Goal: Information Seeking & Learning: Learn about a topic

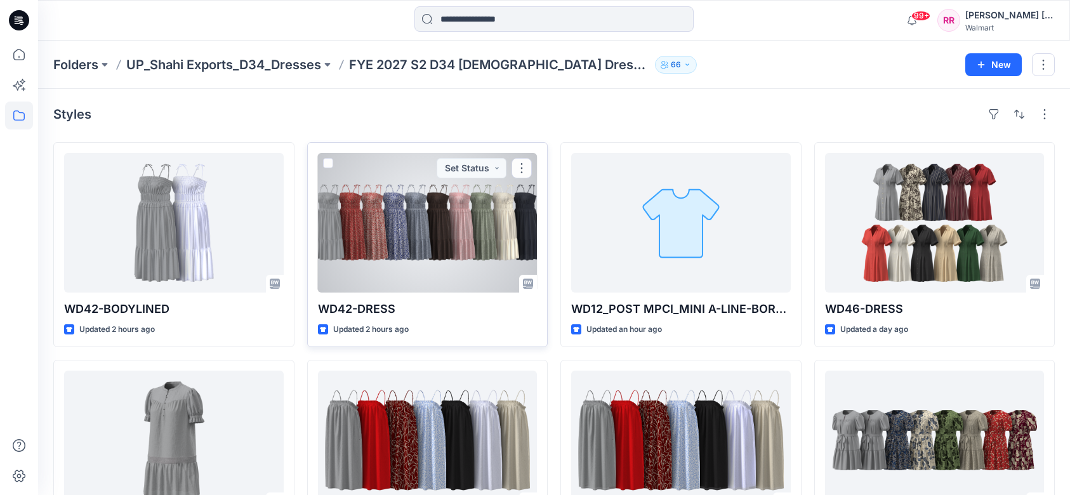
drag, startPoint x: 0, startPoint y: 0, endPoint x: 409, endPoint y: 239, distance: 474.1
click at [409, 239] on div at bounding box center [428, 223] width 220 height 140
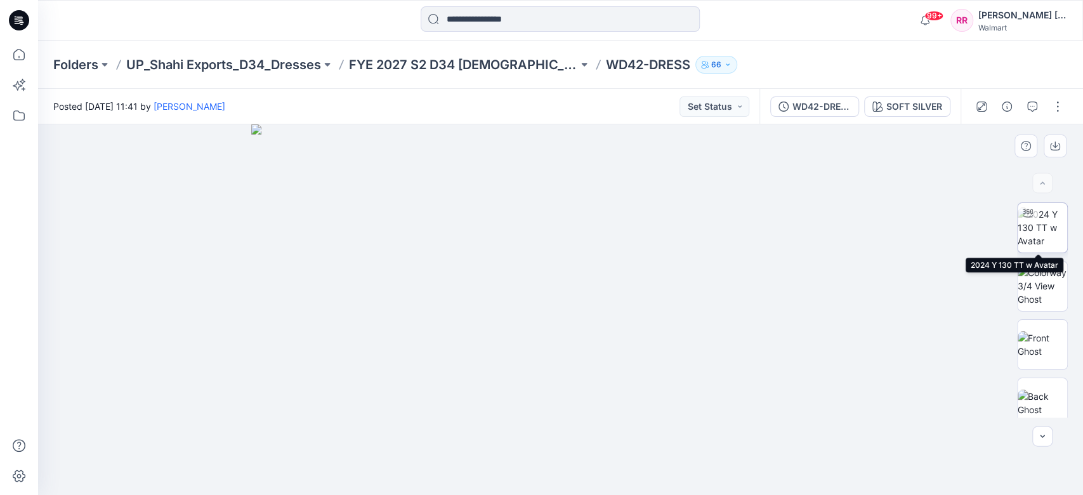
click at [1039, 232] on img at bounding box center [1043, 228] width 50 height 40
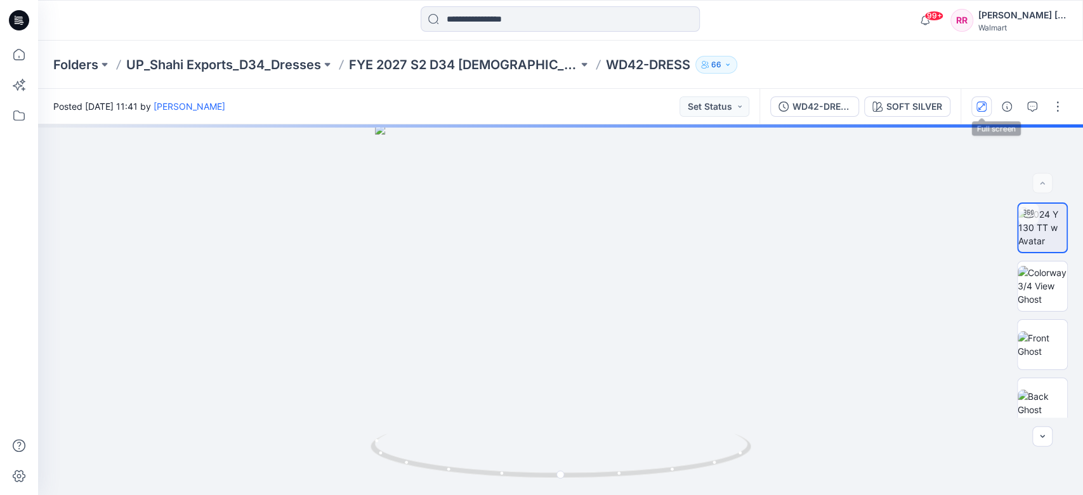
click at [980, 106] on icon "button" at bounding box center [982, 107] width 10 height 10
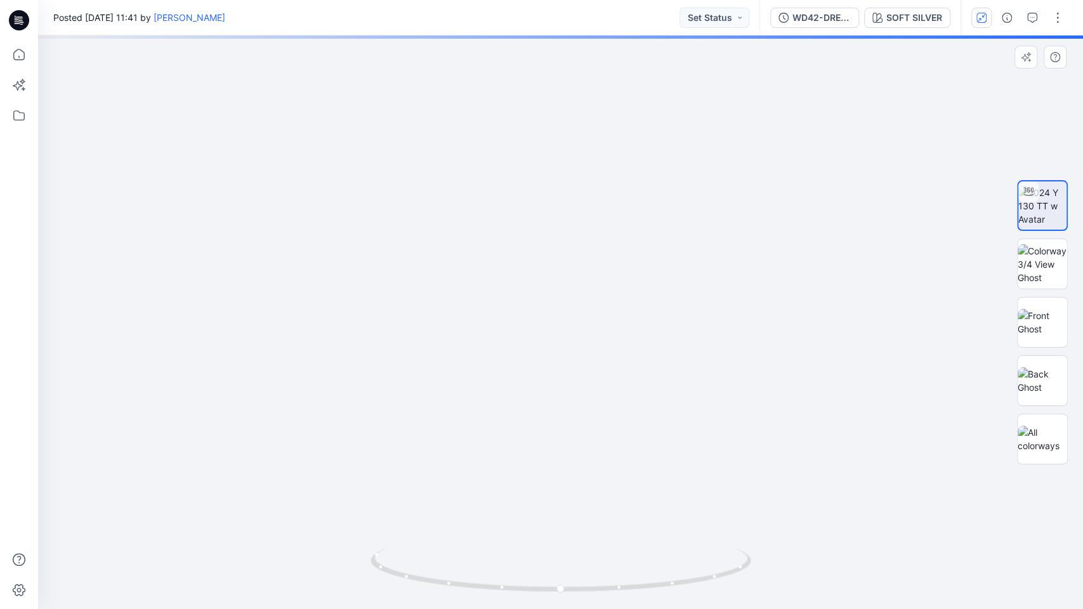
drag, startPoint x: 656, startPoint y: 366, endPoint x: 601, endPoint y: 355, distance: 56.3
click at [622, 190] on img at bounding box center [560, 239] width 739 height 739
drag, startPoint x: 599, startPoint y: 385, endPoint x: 594, endPoint y: 359, distance: 26.5
click at [594, 359] on img at bounding box center [560, 239] width 739 height 739
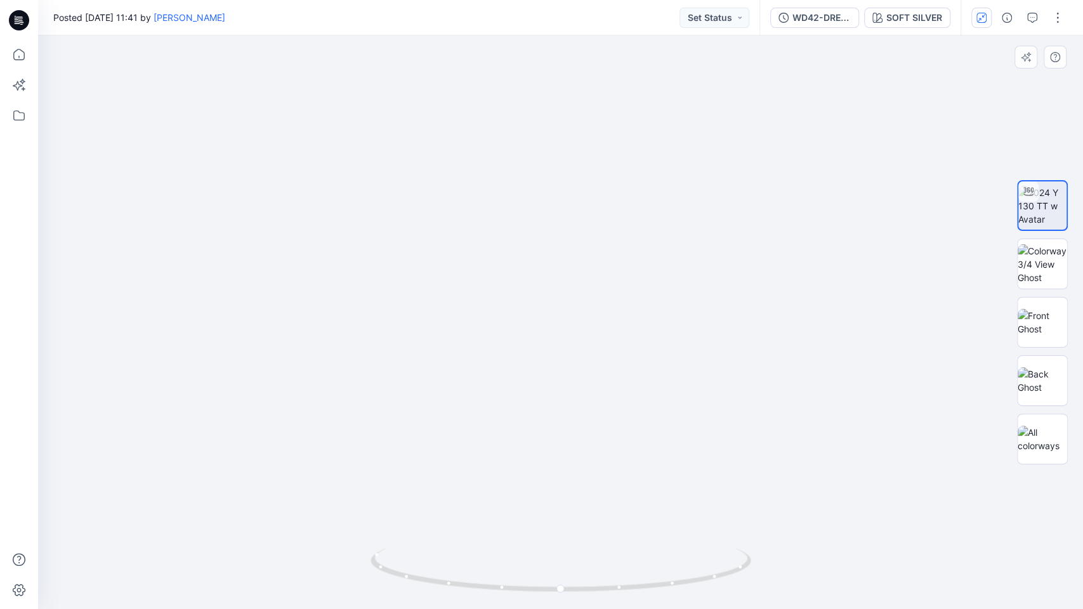
click at [853, 108] on img at bounding box center [560, 239] width 739 height 739
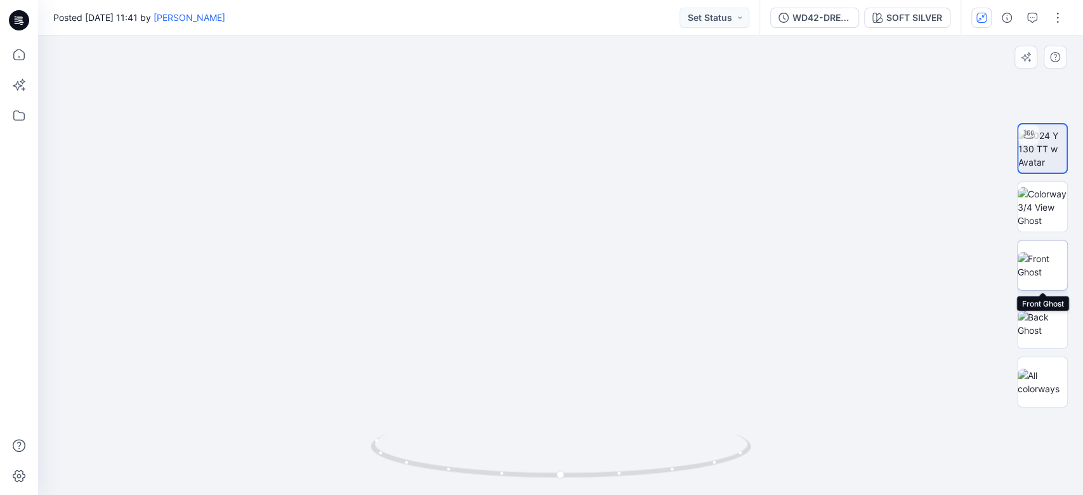
click at [1053, 265] on img at bounding box center [1043, 265] width 50 height 27
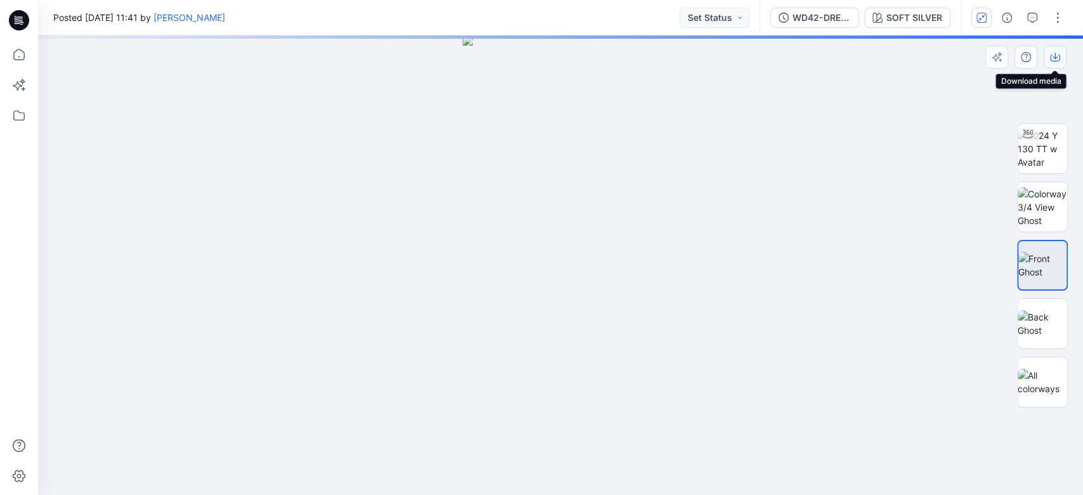
click at [1057, 54] on icon "button" at bounding box center [1055, 57] width 10 height 10
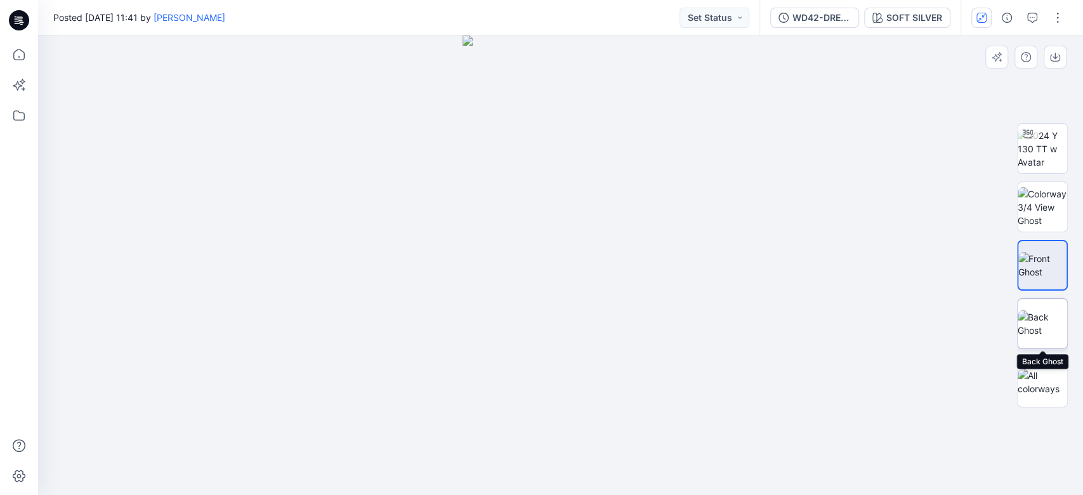
click at [1054, 312] on img at bounding box center [1043, 323] width 50 height 27
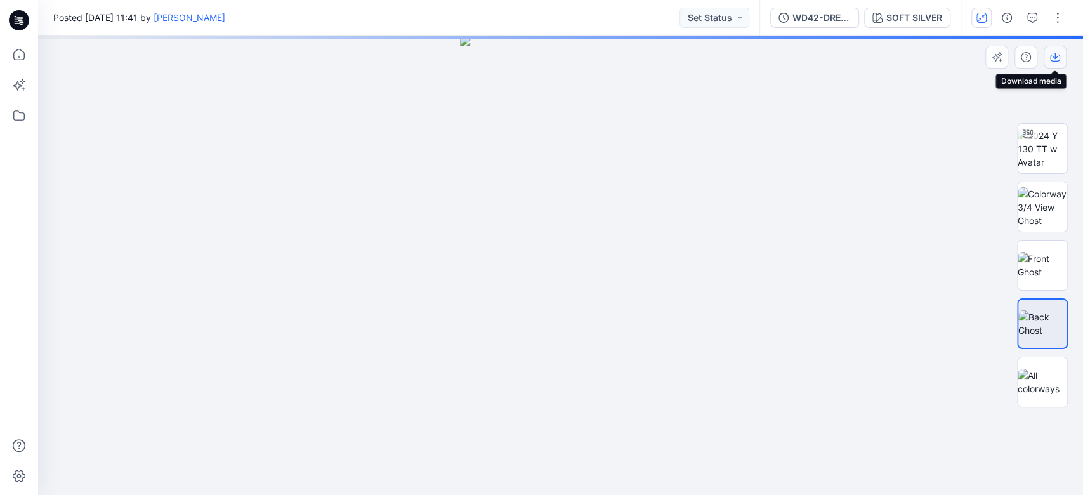
click at [1054, 55] on icon "button" at bounding box center [1055, 57] width 10 height 10
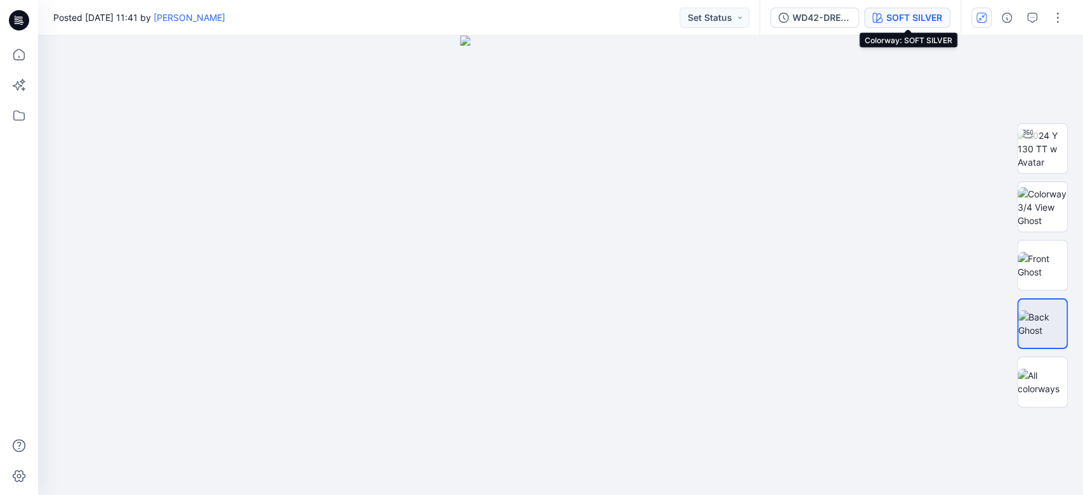
click at [941, 12] on div "SOFT SILVER" at bounding box center [915, 18] width 56 height 14
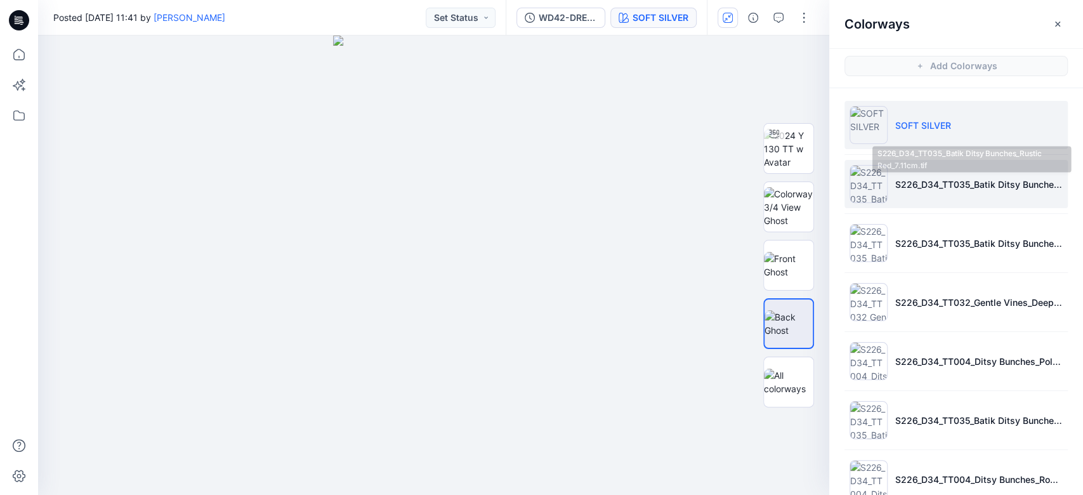
click at [982, 188] on p "S226_D34_TT035_Batik Ditsy Bunches_Rustic Red_7.11cm.tif" at bounding box center [979, 184] width 168 height 13
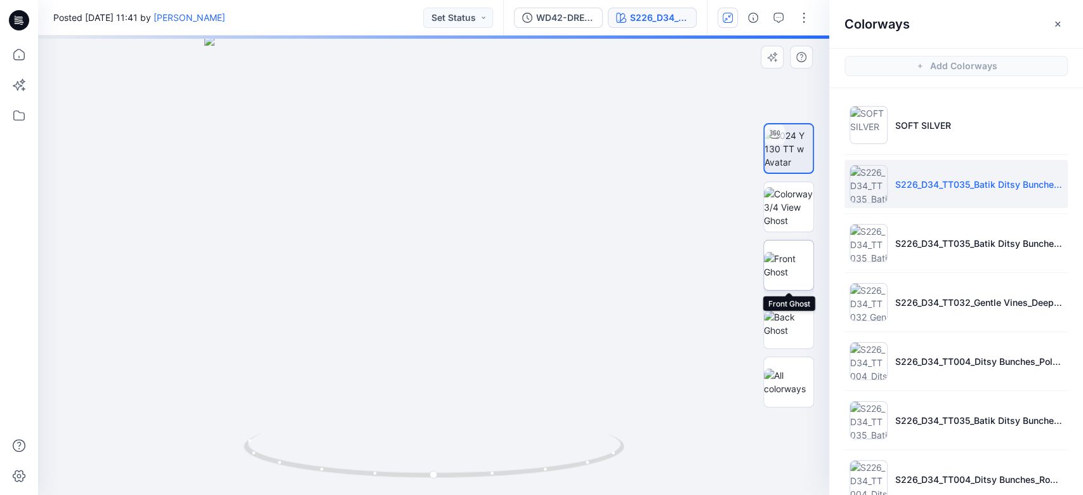
click at [797, 270] on img at bounding box center [789, 265] width 50 height 27
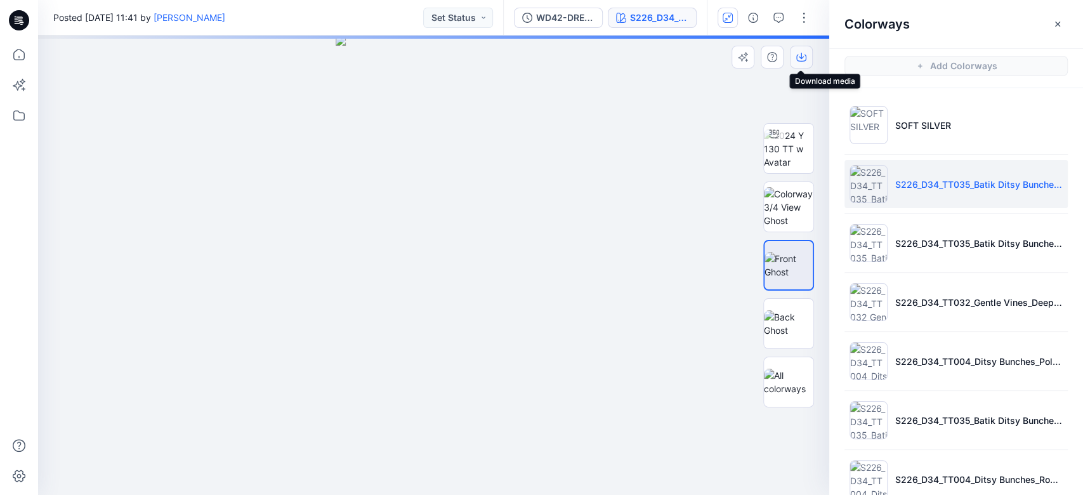
click at [798, 58] on icon "button" at bounding box center [801, 57] width 10 height 10
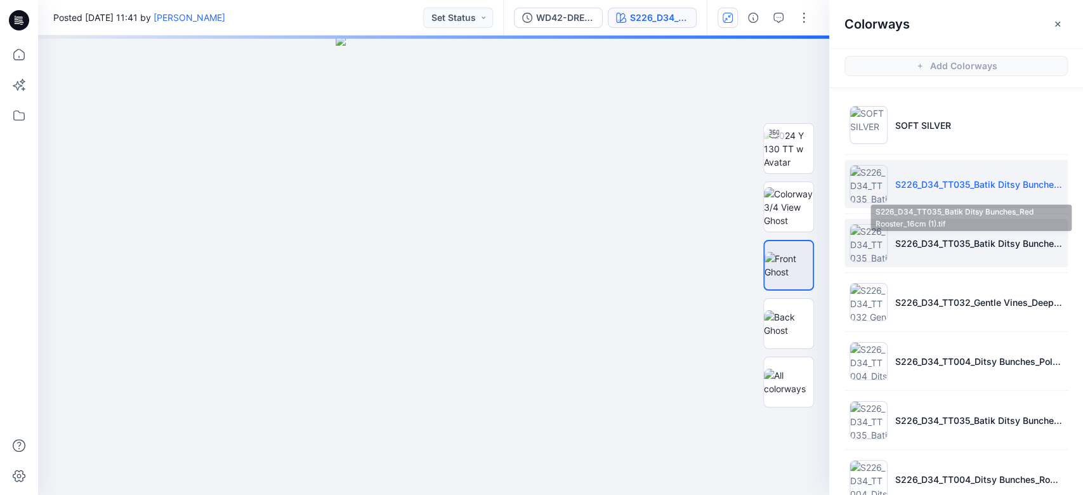
click at [919, 241] on p "S226_D34_TT035_Batik Ditsy Bunches_Red Rooster_16cm (1).tif" at bounding box center [979, 243] width 168 height 13
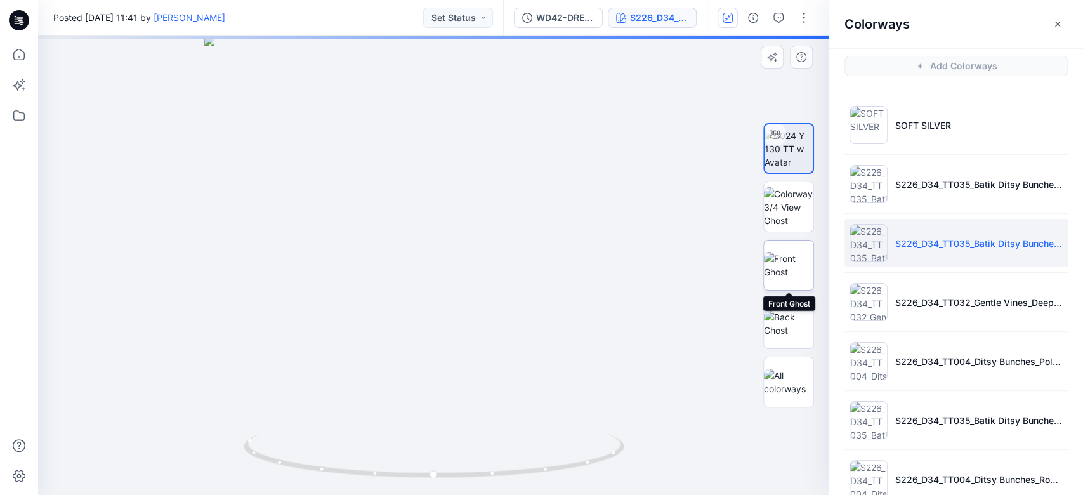
click at [791, 265] on img at bounding box center [789, 265] width 50 height 27
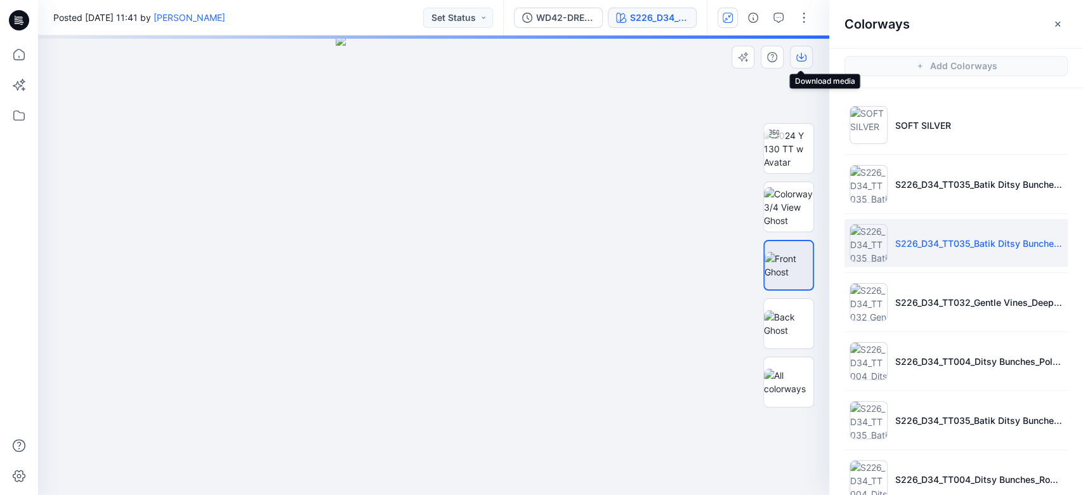
click at [800, 56] on icon "button" at bounding box center [801, 57] width 10 height 10
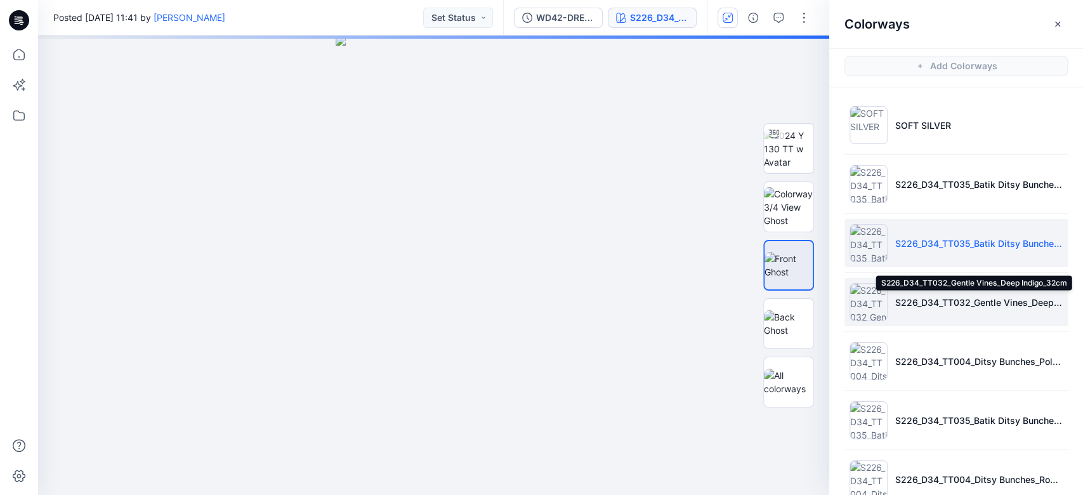
click at [925, 299] on p "S226_D34_TT032_Gentle Vines_Deep Indigo_32cm" at bounding box center [979, 302] width 168 height 13
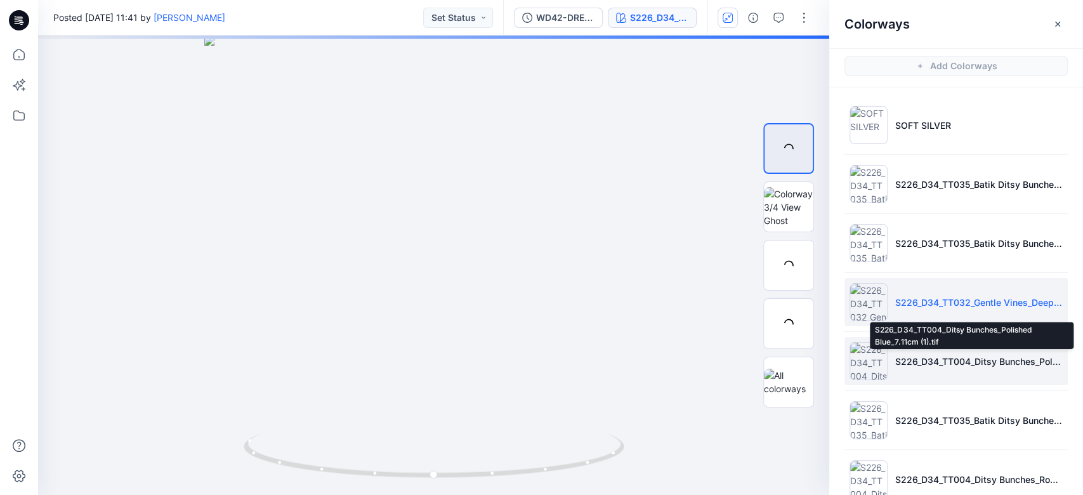
click at [921, 367] on p "S226_D34_TT004_Ditsy Bunches_Polished Blue_7.11cm (1).tif" at bounding box center [979, 361] width 168 height 13
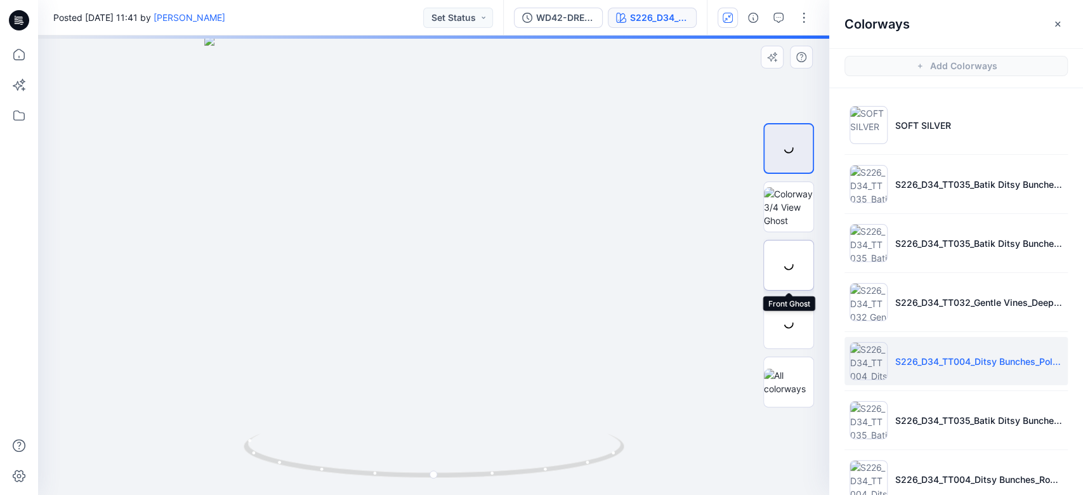
click at [802, 252] on div at bounding box center [788, 265] width 51 height 51
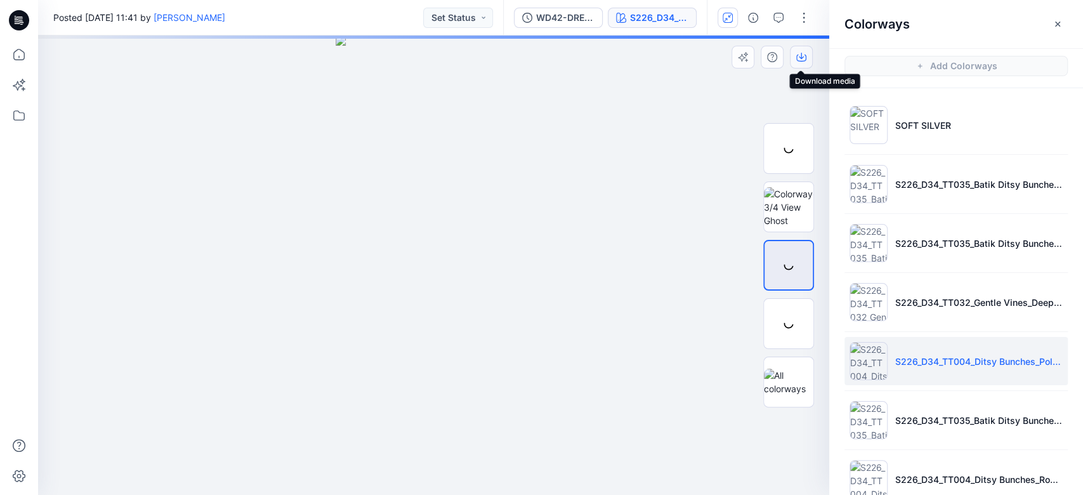
click at [800, 59] on icon "button" at bounding box center [801, 57] width 10 height 10
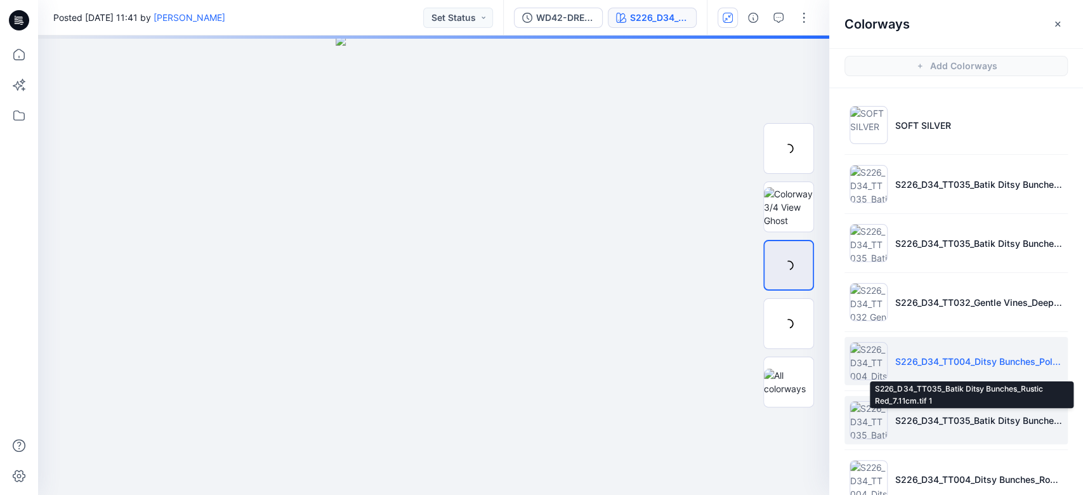
click at [989, 416] on p "S226_D34_TT035_Batik Ditsy Bunches_Rustic Red_7.11cm.tif 1" at bounding box center [979, 420] width 168 height 13
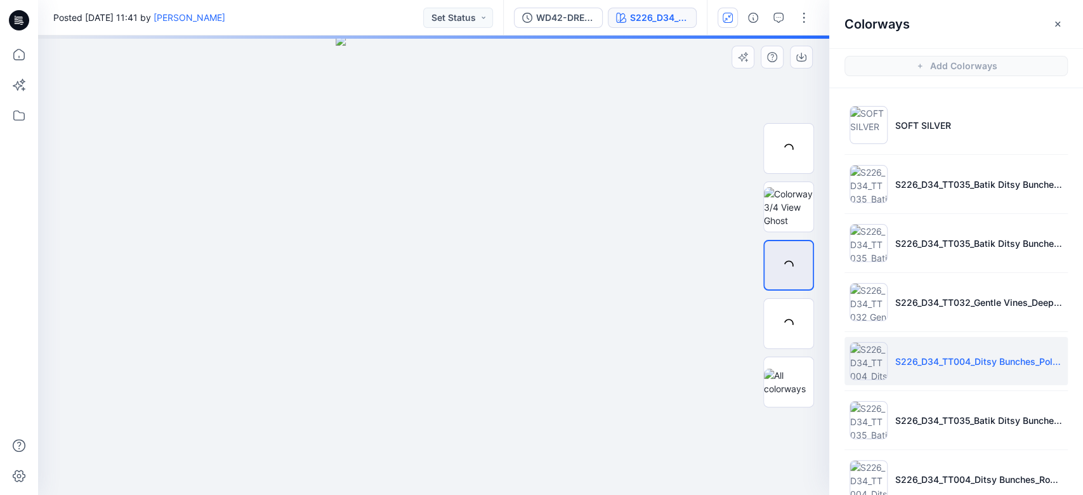
click at [641, 376] on div at bounding box center [433, 265] width 791 height 459
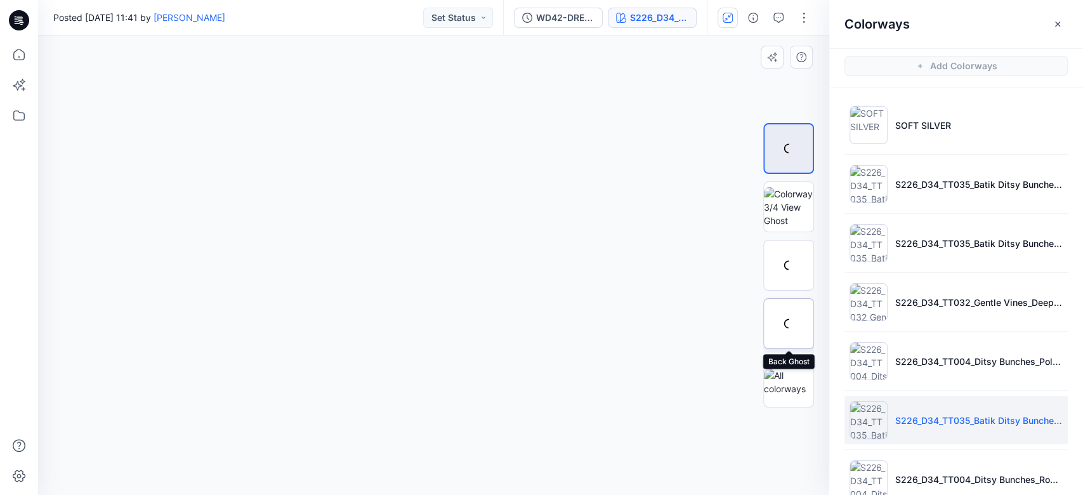
click at [788, 320] on div at bounding box center [788, 323] width 51 height 51
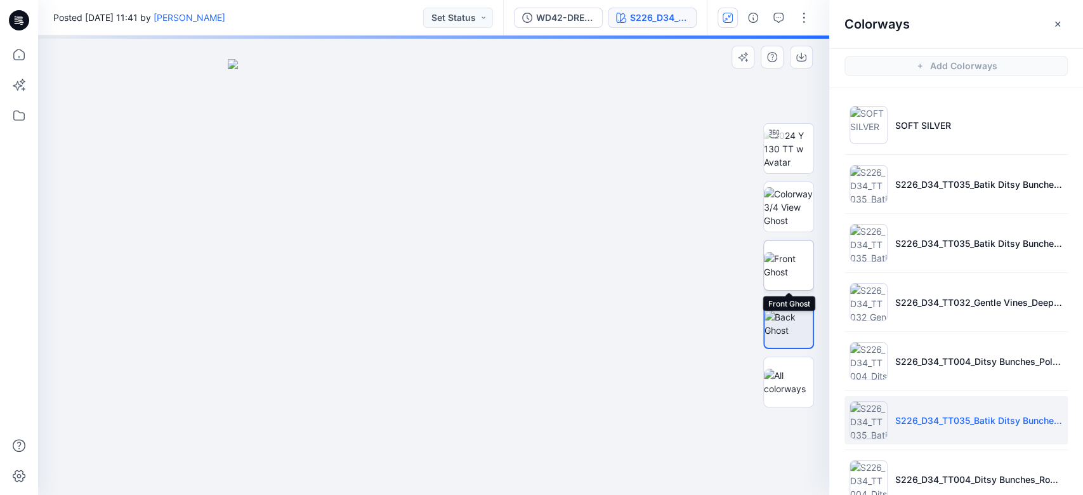
click at [788, 264] on img at bounding box center [789, 265] width 50 height 27
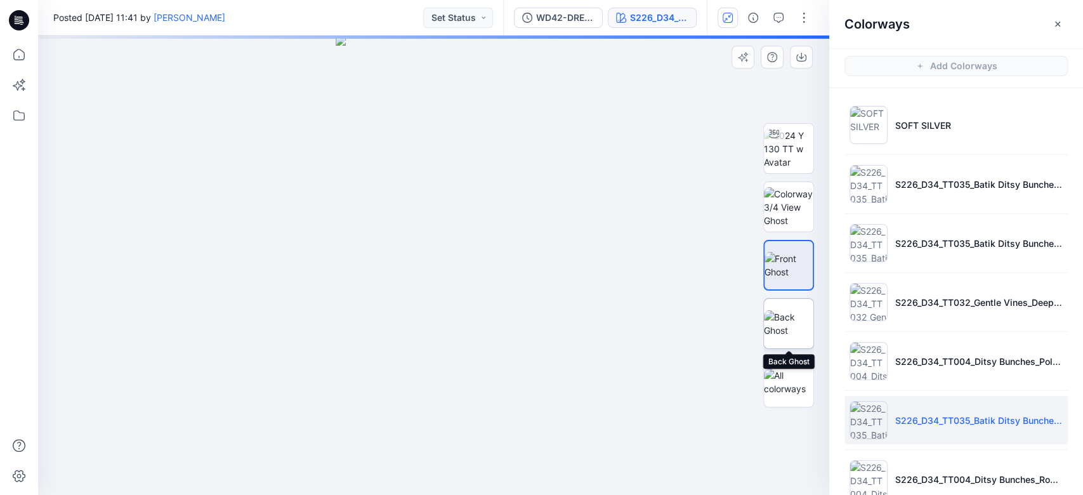
click at [787, 317] on img at bounding box center [789, 323] width 50 height 27
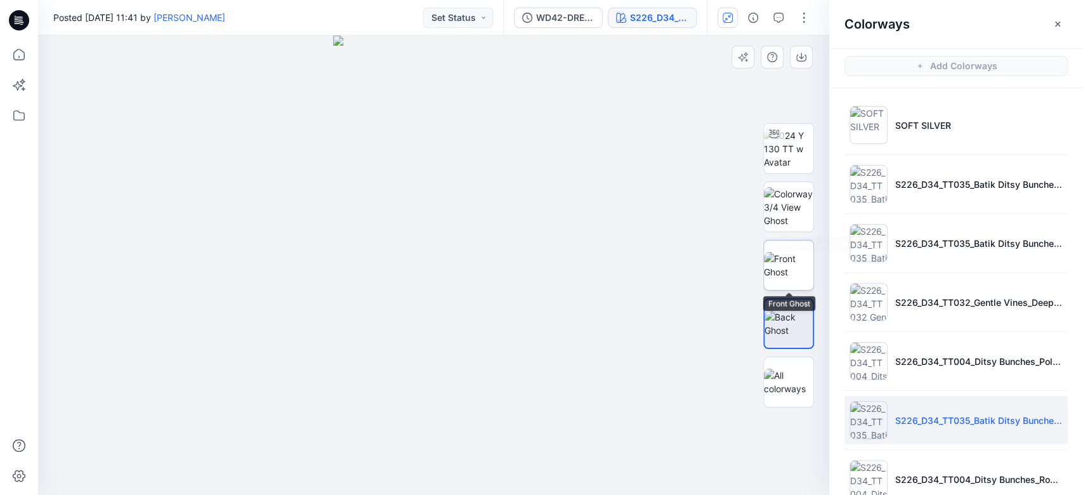
click at [797, 267] on img at bounding box center [789, 265] width 50 height 27
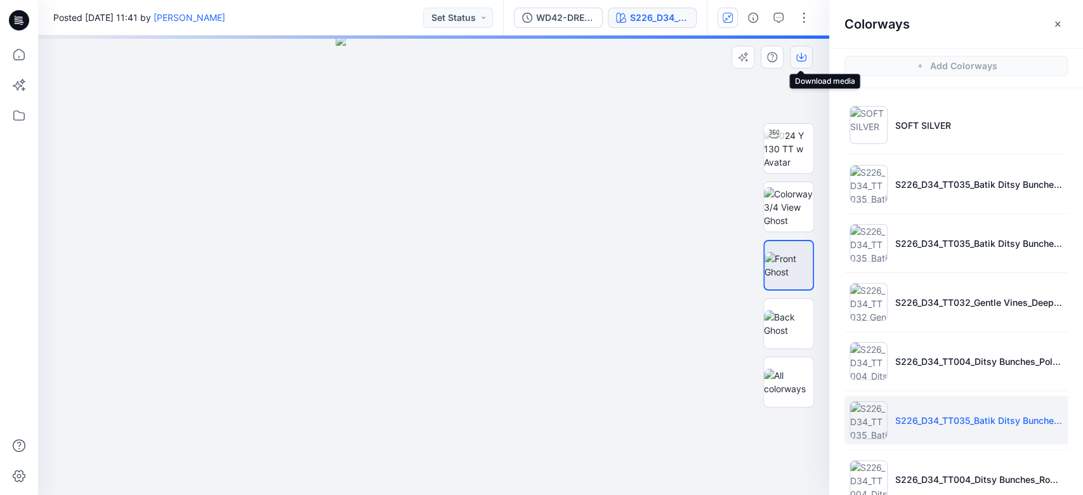
click at [807, 55] on button "button" at bounding box center [801, 57] width 23 height 23
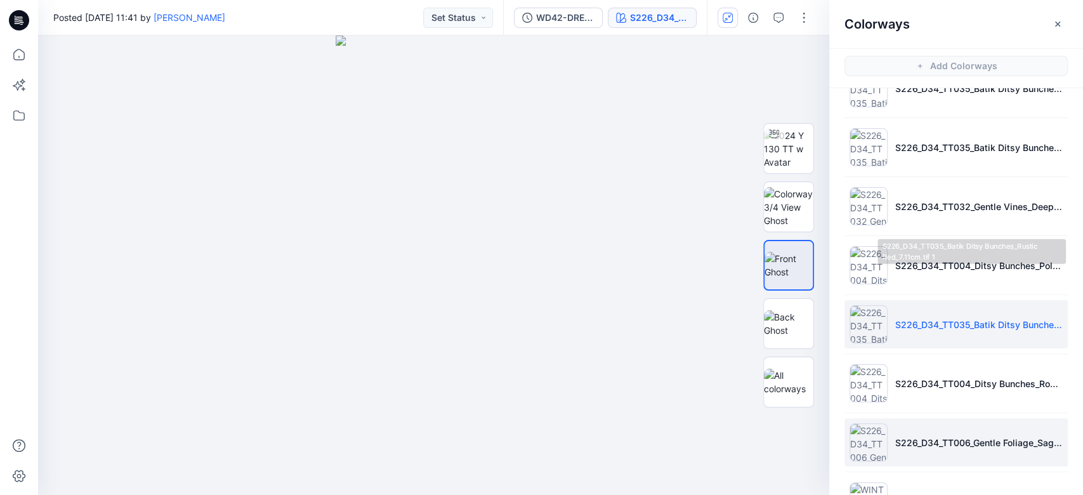
scroll to position [169, 0]
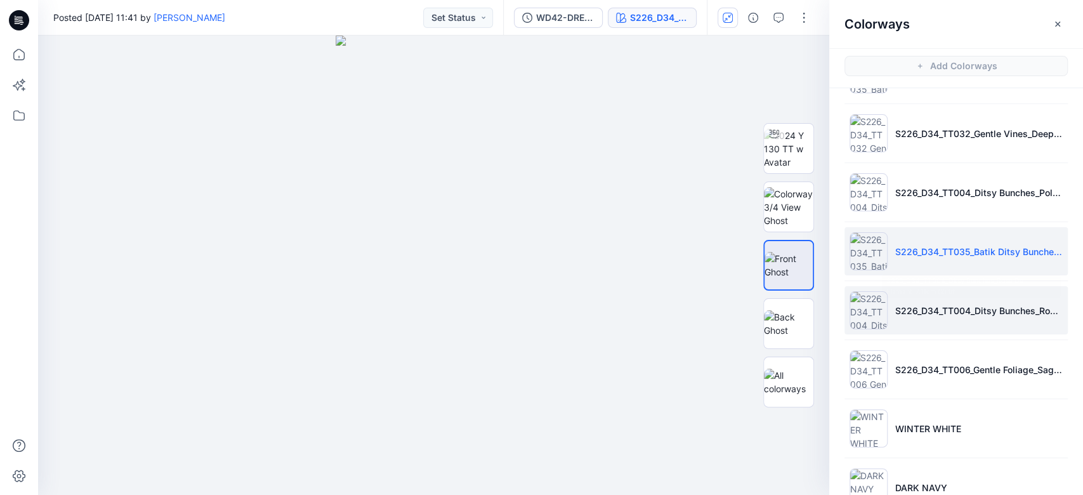
click at [899, 298] on li "S226_D34_TT004_Ditsy Bunches_Rose De Flamant_7.11cm (2).tif" at bounding box center [956, 310] width 223 height 48
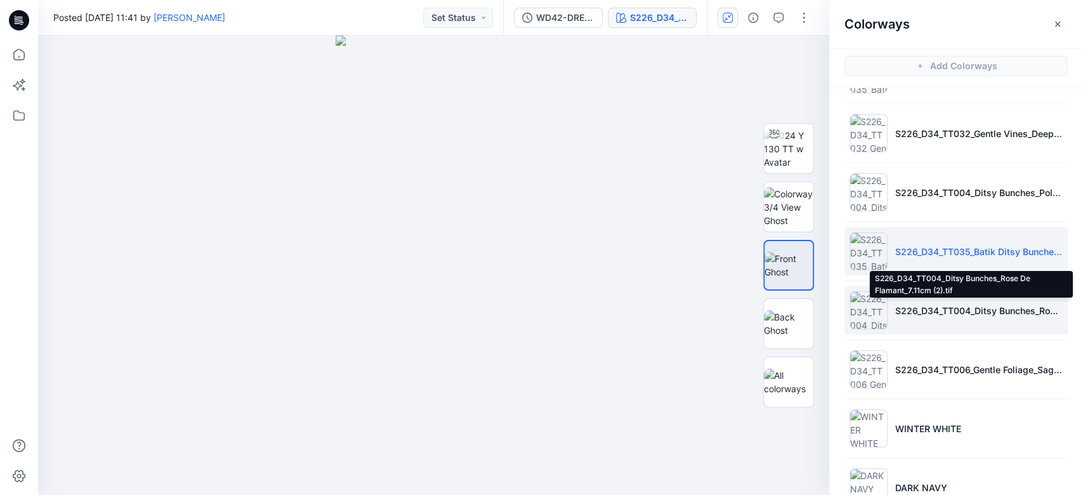
click at [934, 310] on p "S226_D34_TT004_Ditsy Bunches_Rose De Flamant_7.11cm (2).tif" at bounding box center [979, 310] width 168 height 13
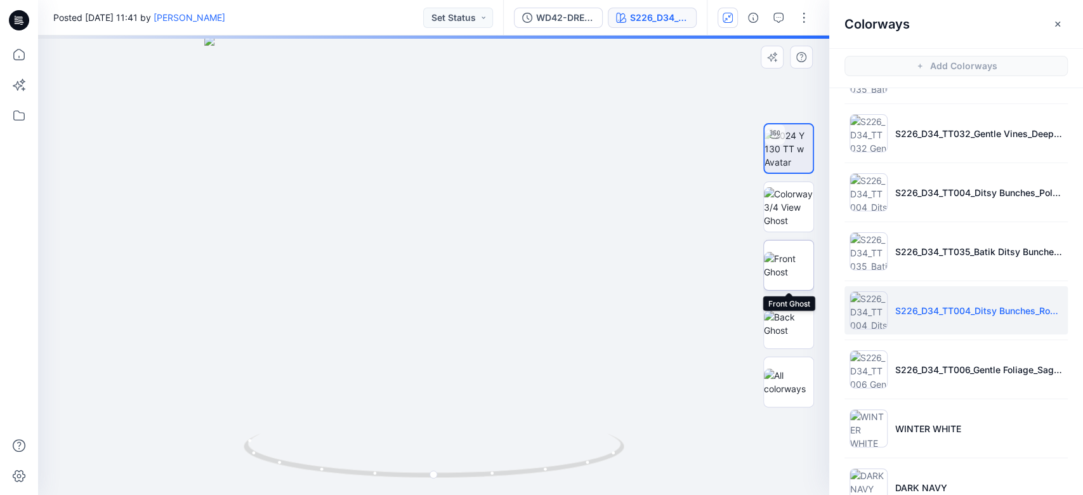
click at [788, 267] on img at bounding box center [789, 265] width 50 height 27
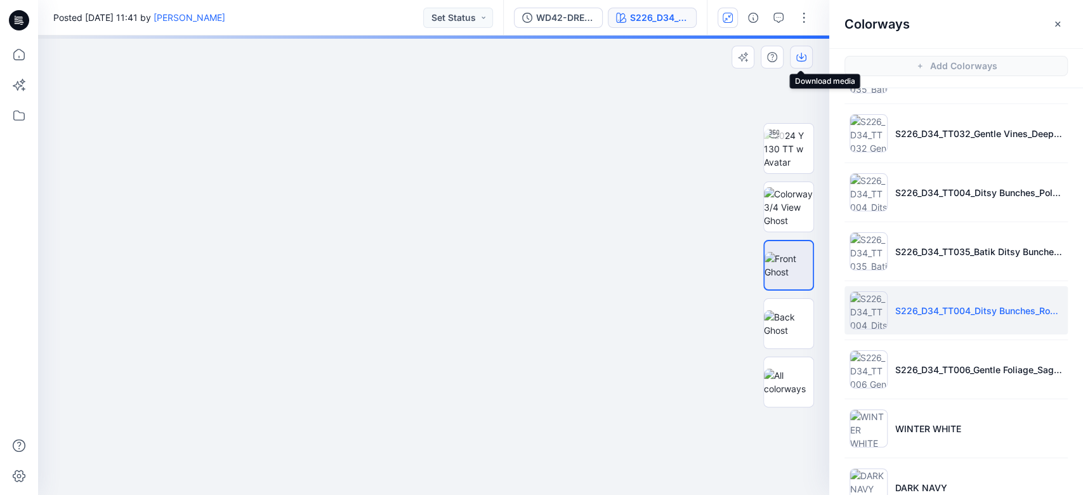
click at [797, 58] on icon "button" at bounding box center [801, 57] width 10 height 10
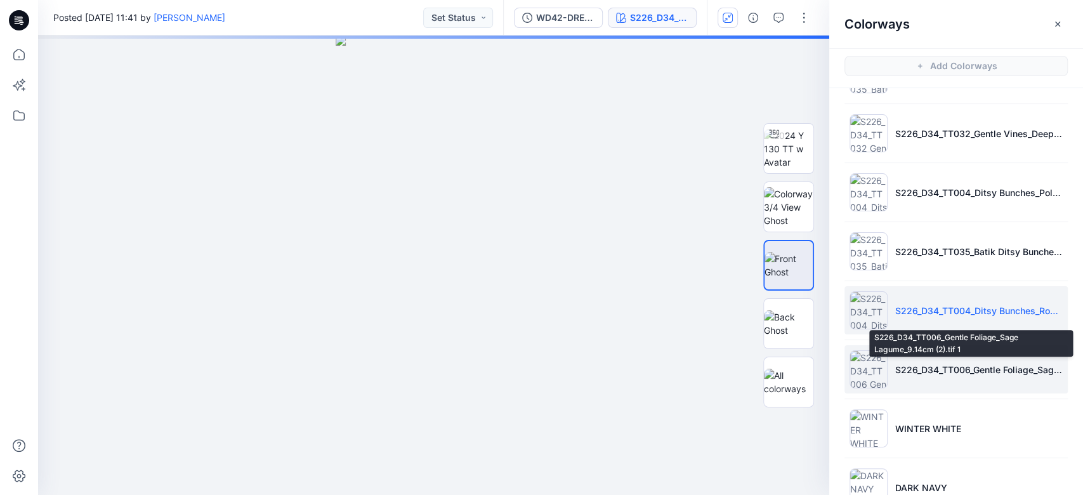
click at [956, 369] on p "S226_D34_TT006_Gentle Foliage_Sage Lagume_9.14cm (2).tif 1" at bounding box center [979, 369] width 168 height 13
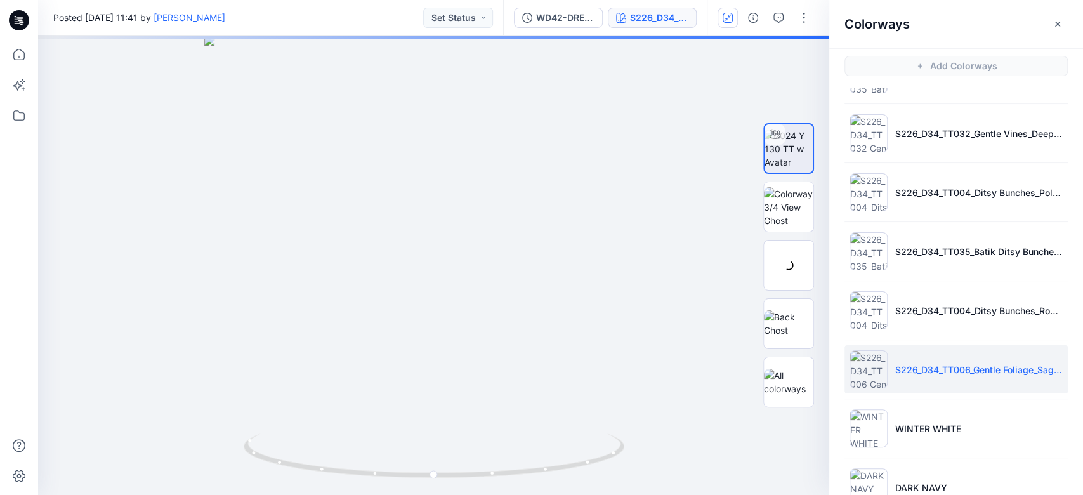
click at [623, 320] on div at bounding box center [433, 265] width 791 height 459
click at [788, 269] on img at bounding box center [789, 265] width 50 height 27
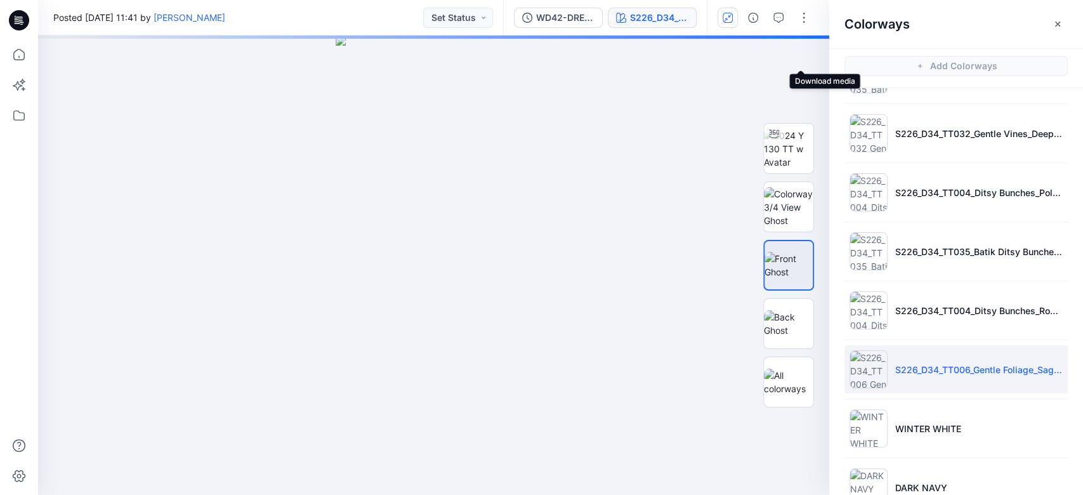
click at [0, 0] on button "button" at bounding box center [0, 0] width 0 height 0
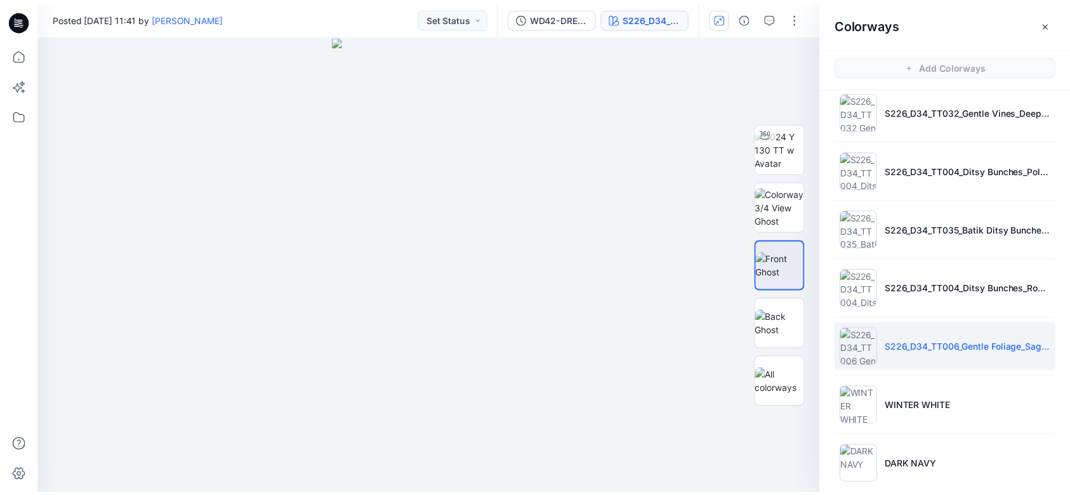
scroll to position [203, 0]
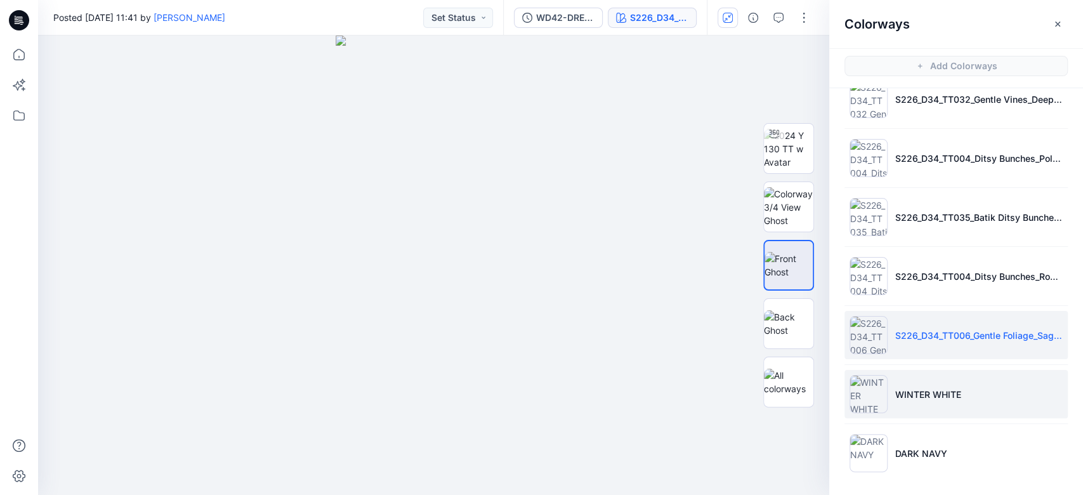
click at [929, 385] on li "WINTER WHITE" at bounding box center [956, 394] width 223 height 48
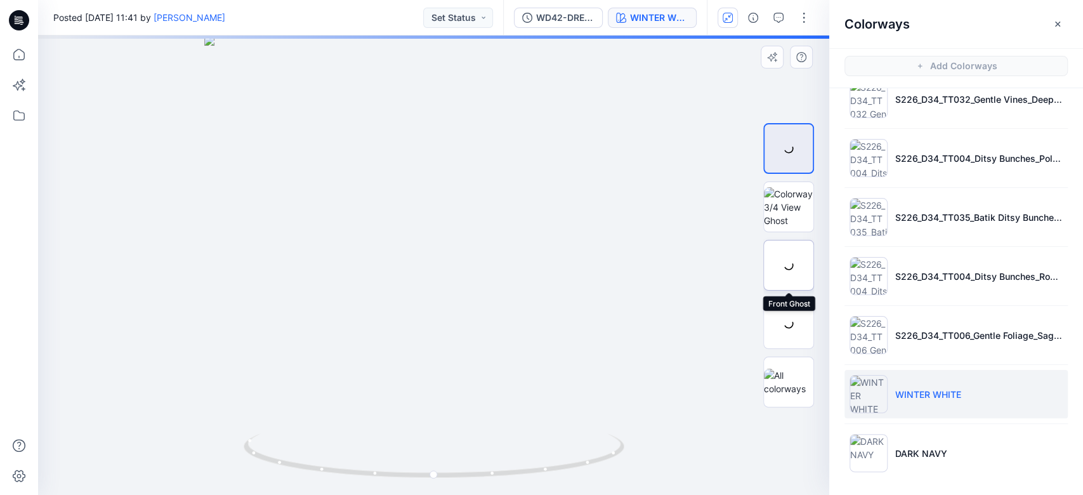
click at [787, 268] on div at bounding box center [788, 265] width 51 height 51
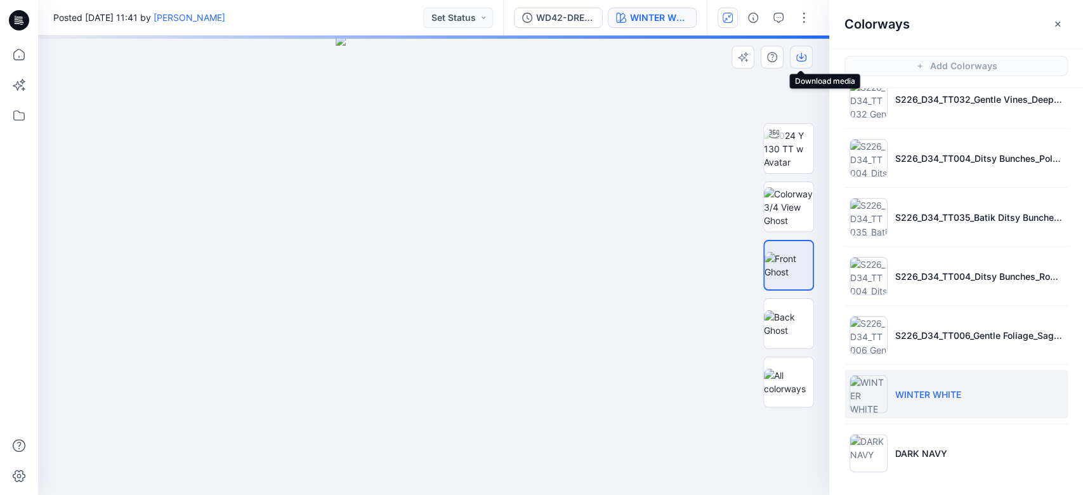
click at [802, 58] on icon "button" at bounding box center [801, 56] width 5 height 6
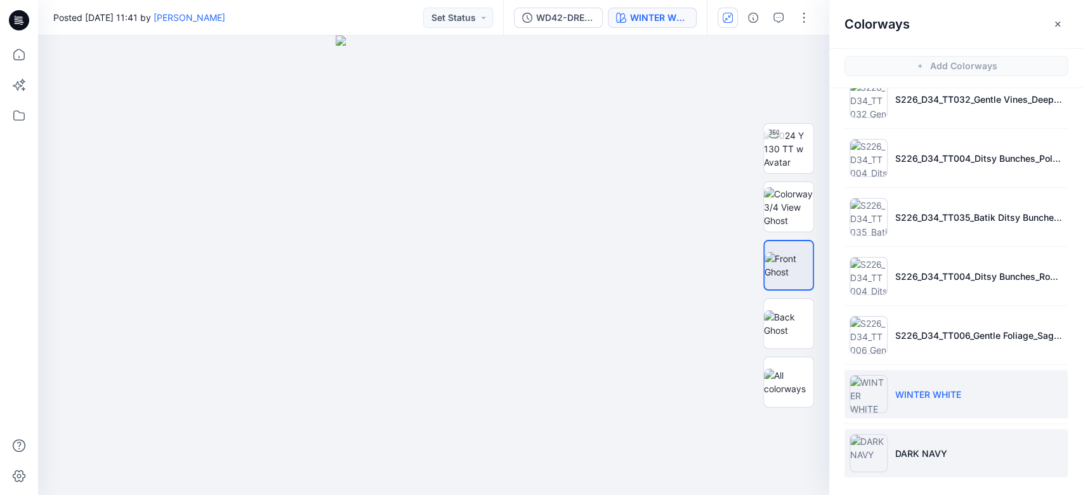
click at [917, 449] on p "DARK NAVY" at bounding box center [921, 453] width 52 height 13
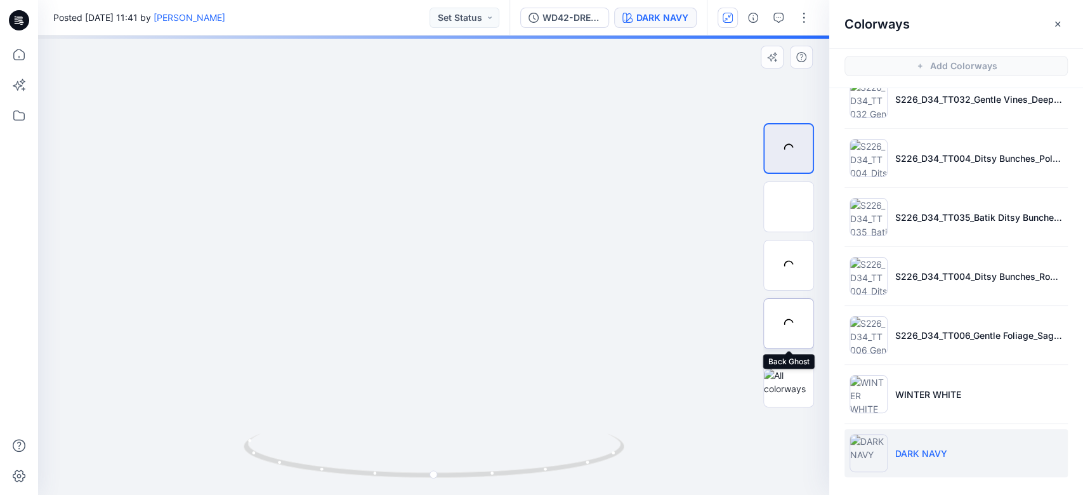
click at [800, 322] on div at bounding box center [788, 323] width 51 height 51
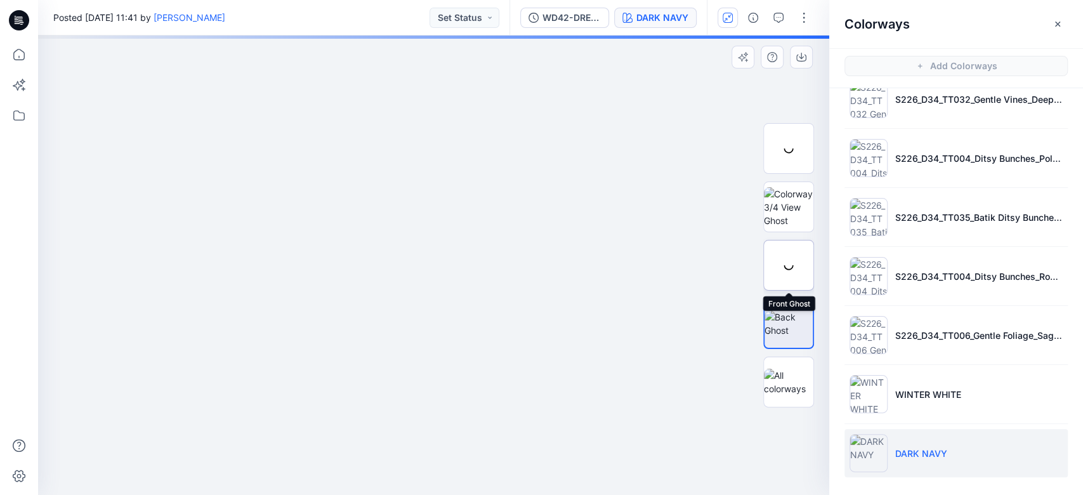
click at [794, 265] on div at bounding box center [788, 265] width 51 height 51
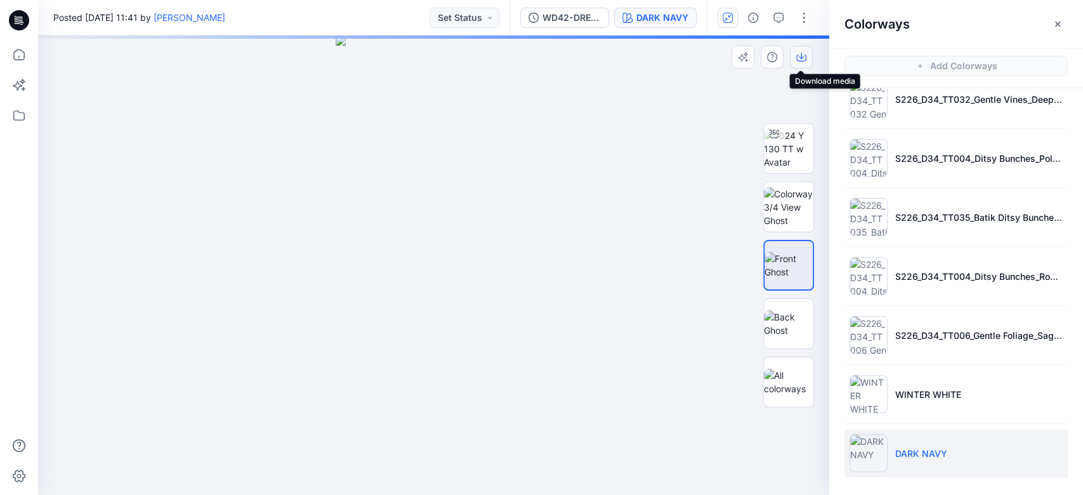
click at [802, 58] on icon "button" at bounding box center [801, 57] width 10 height 10
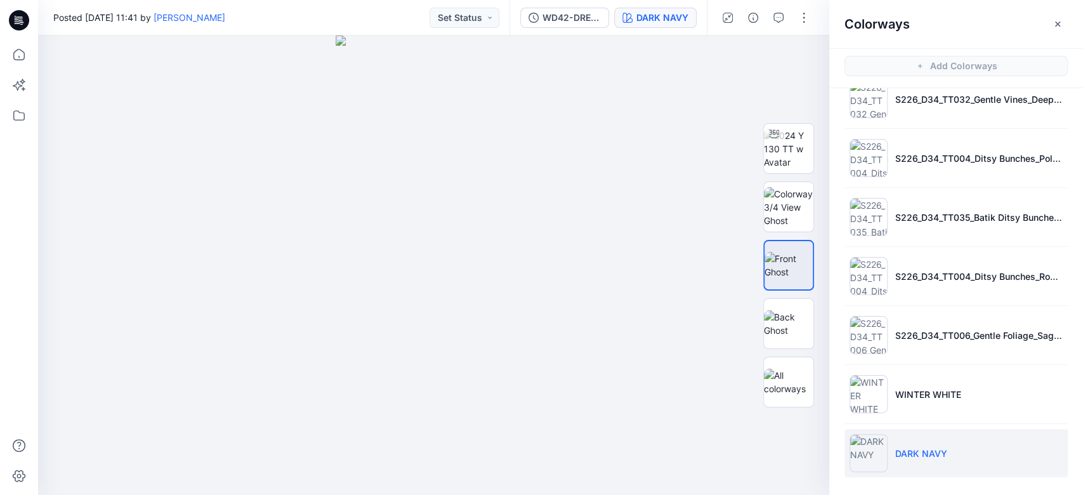
drag, startPoint x: 728, startPoint y: 11, endPoint x: 701, endPoint y: 20, distance: 28.5
click at [728, 11] on button "button" at bounding box center [728, 18] width 20 height 20
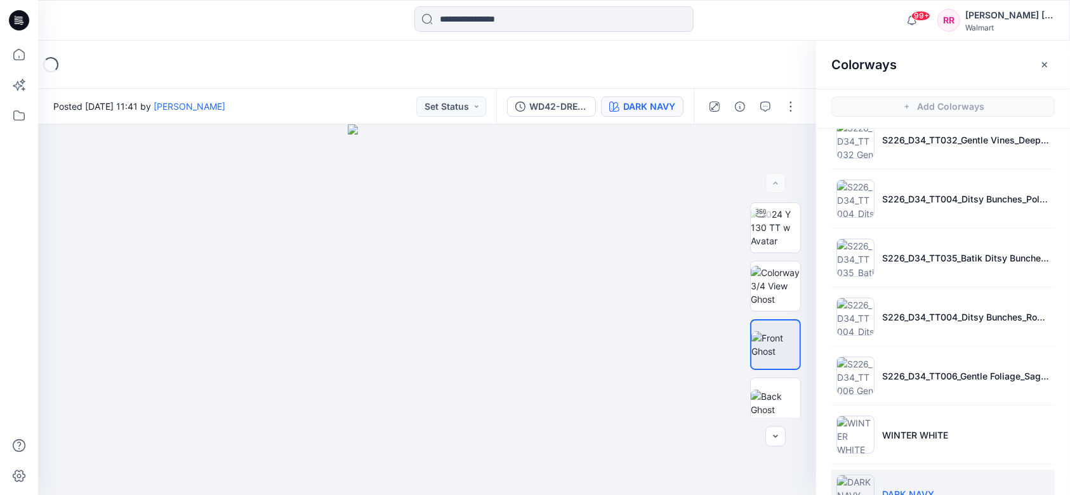
click at [395, 72] on div "Loading..." at bounding box center [554, 65] width 1032 height 48
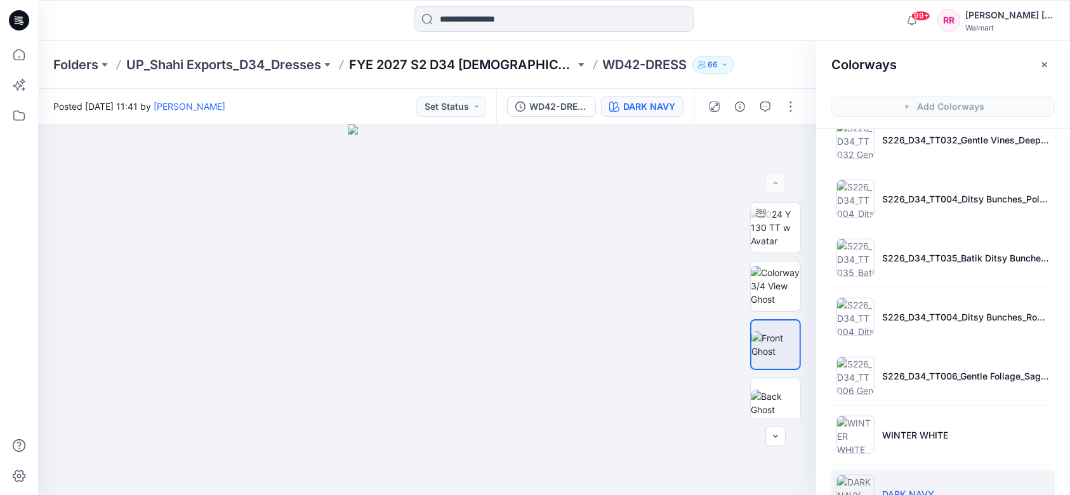
click at [386, 58] on p "FYE 2027 S2 D34 [DEMOGRAPHIC_DATA] Dresses - Shahi" at bounding box center [462, 65] width 226 height 18
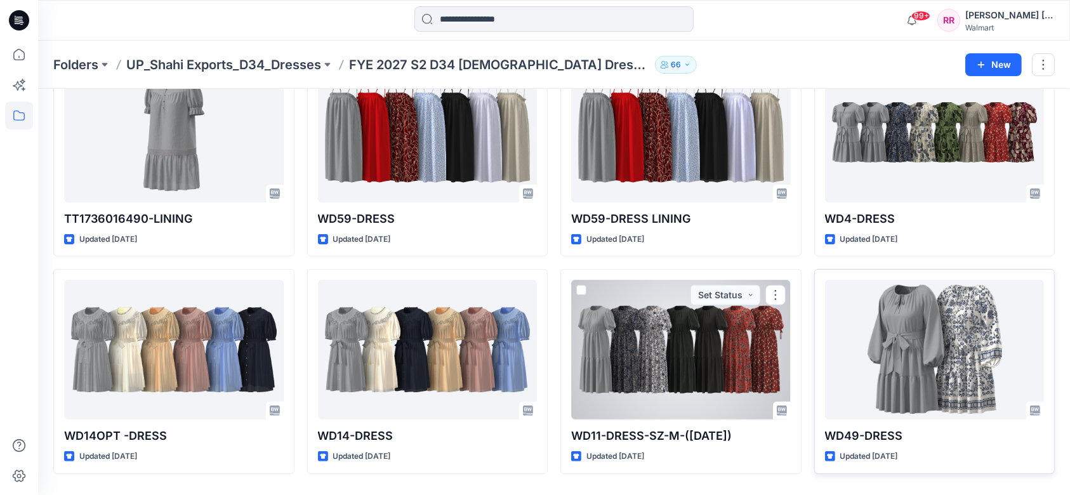
scroll to position [347, 0]
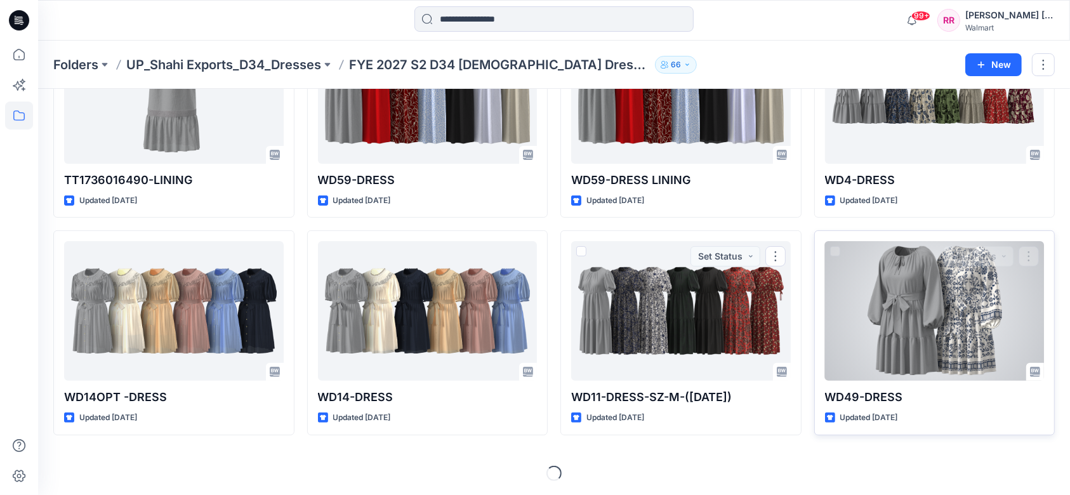
click at [969, 319] on div at bounding box center [935, 311] width 220 height 140
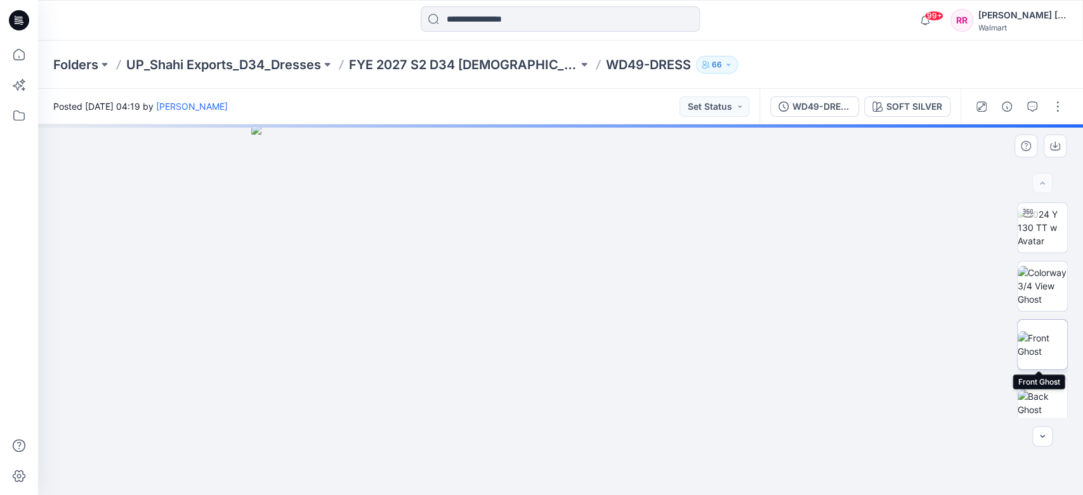
click at [1040, 331] on img at bounding box center [1043, 344] width 50 height 27
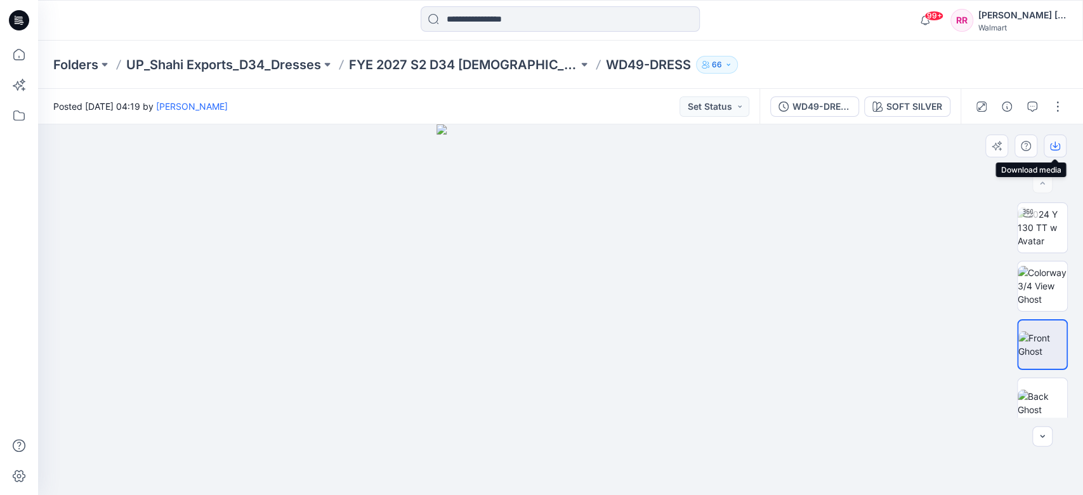
click at [1056, 143] on icon "button" at bounding box center [1055, 146] width 10 height 10
click at [1049, 390] on img at bounding box center [1043, 403] width 50 height 27
click at [1051, 147] on icon "button" at bounding box center [1055, 146] width 10 height 7
click at [1054, 145] on icon "button" at bounding box center [1055, 146] width 10 height 10
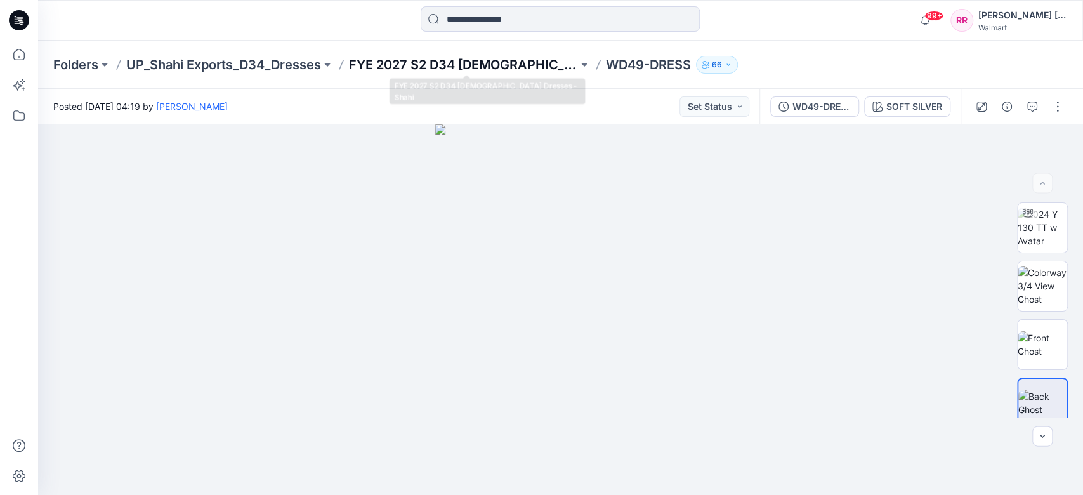
click at [458, 71] on p "FYE 2027 S2 D34 [DEMOGRAPHIC_DATA] Dresses - Shahi" at bounding box center [463, 65] width 229 height 18
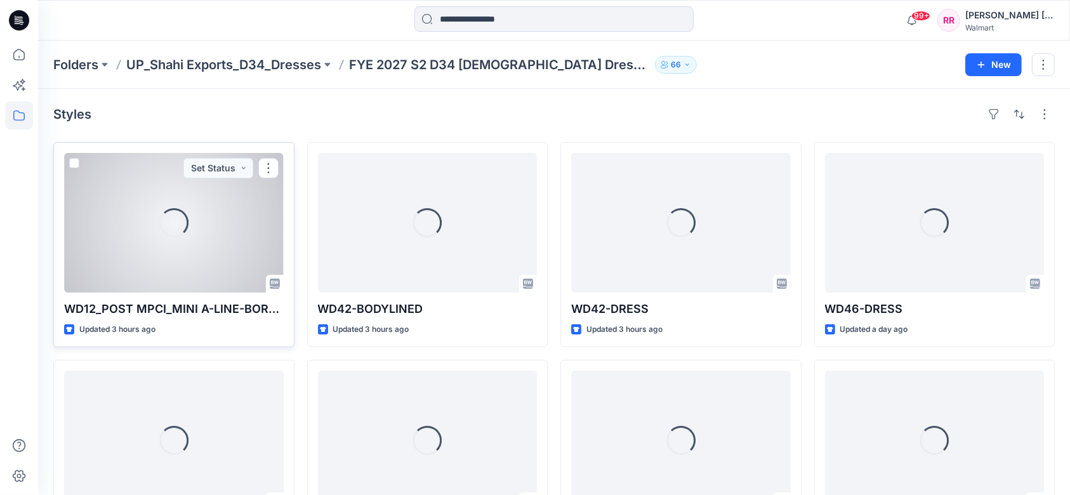
click at [188, 255] on div "Loading..." at bounding box center [174, 223] width 220 height 140
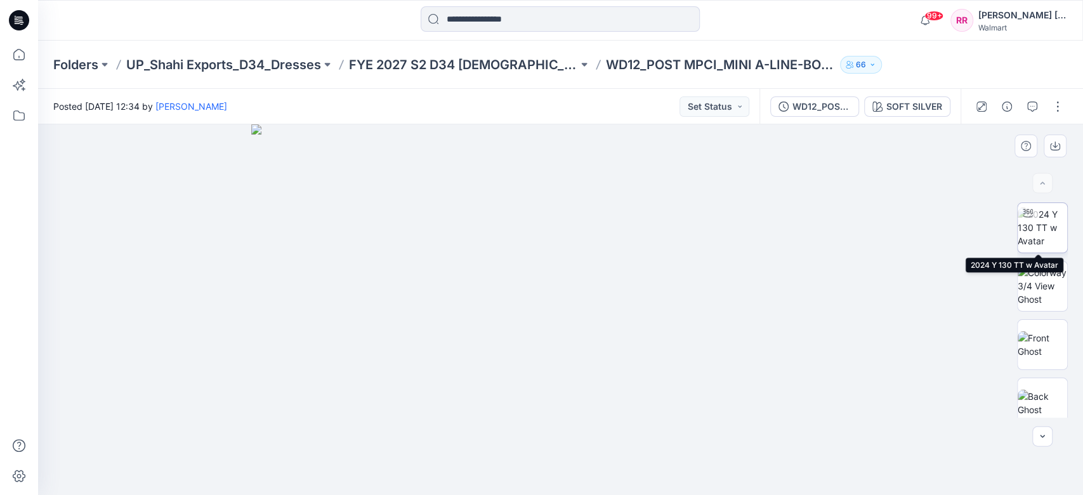
click at [1043, 237] on img at bounding box center [1043, 228] width 50 height 40
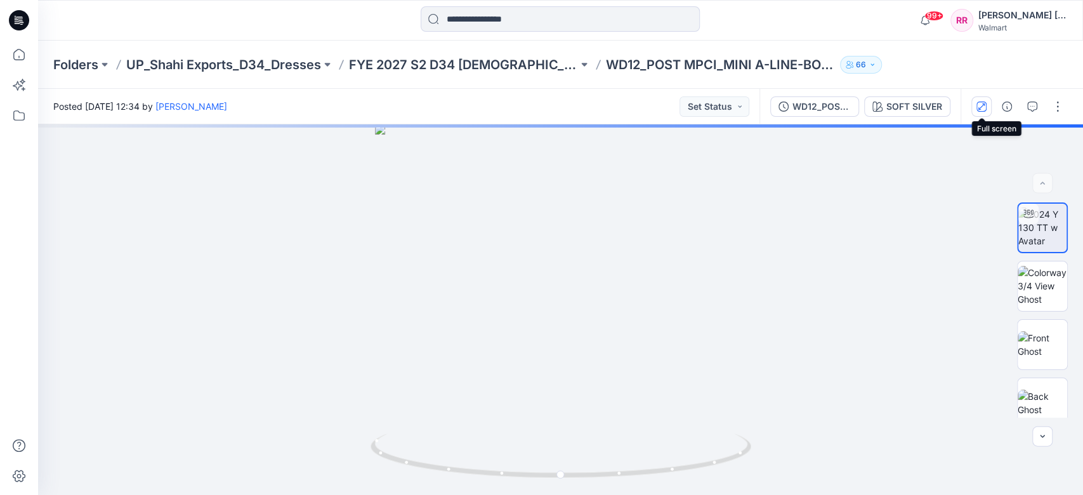
click at [984, 102] on icon "button" at bounding box center [982, 107] width 10 height 10
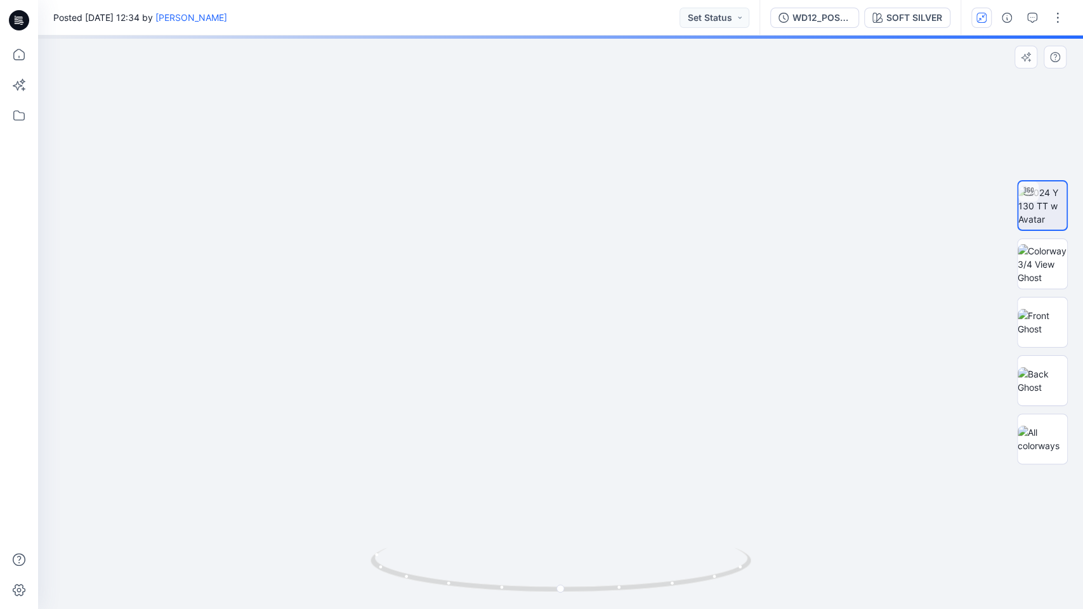
drag, startPoint x: 589, startPoint y: 433, endPoint x: 595, endPoint y: 340, distance: 92.8
click at [596, 340] on img at bounding box center [569, 98] width 1235 height 1022
drag, startPoint x: 597, startPoint y: 391, endPoint x: 589, endPoint y: 284, distance: 107.6
click at [589, 285] on img at bounding box center [560, 239] width 739 height 739
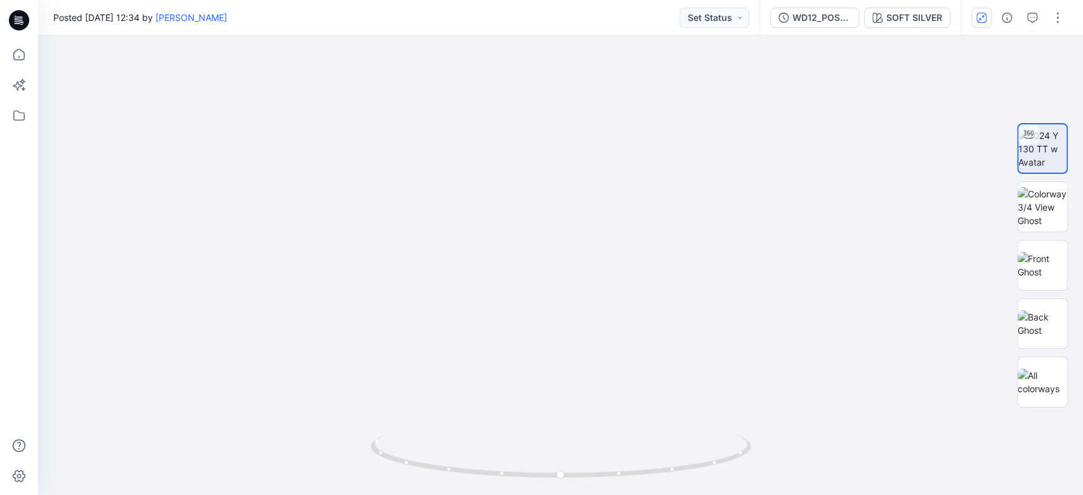
click at [920, 29] on div "WD12_POST MPCI_MINI A-LINE-BORDER DRESS SOFT SILVER" at bounding box center [860, 18] width 201 height 36
click at [1044, 252] on img at bounding box center [1043, 265] width 50 height 27
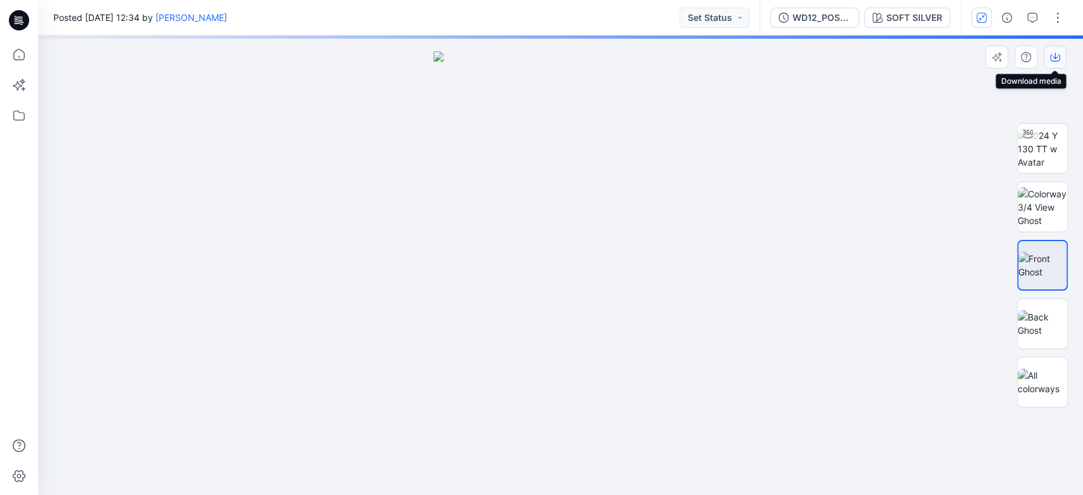
click at [1057, 55] on icon "button" at bounding box center [1055, 57] width 10 height 10
click at [1050, 321] on img at bounding box center [1043, 323] width 50 height 27
click at [1058, 54] on icon "button" at bounding box center [1055, 57] width 10 height 10
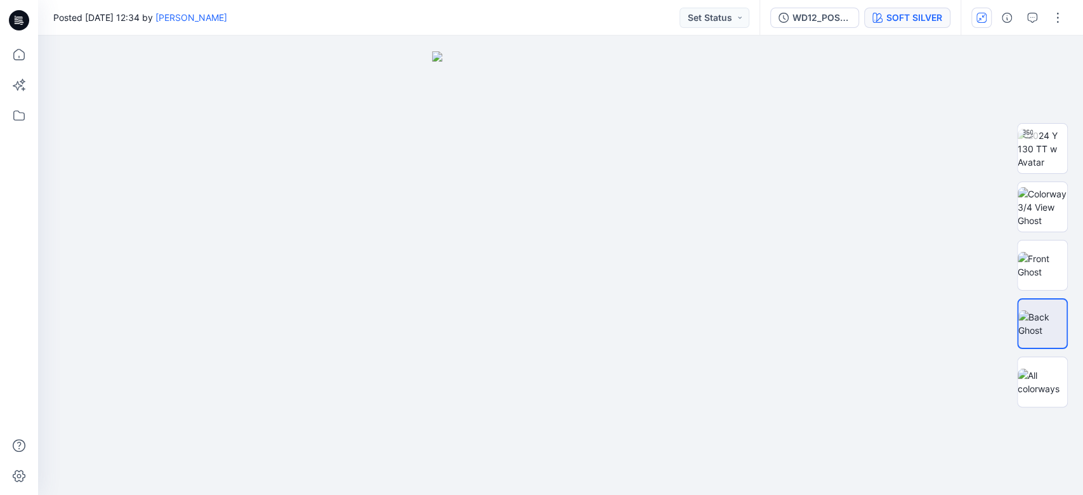
click at [931, 22] on div "SOFT SILVER" at bounding box center [915, 18] width 56 height 14
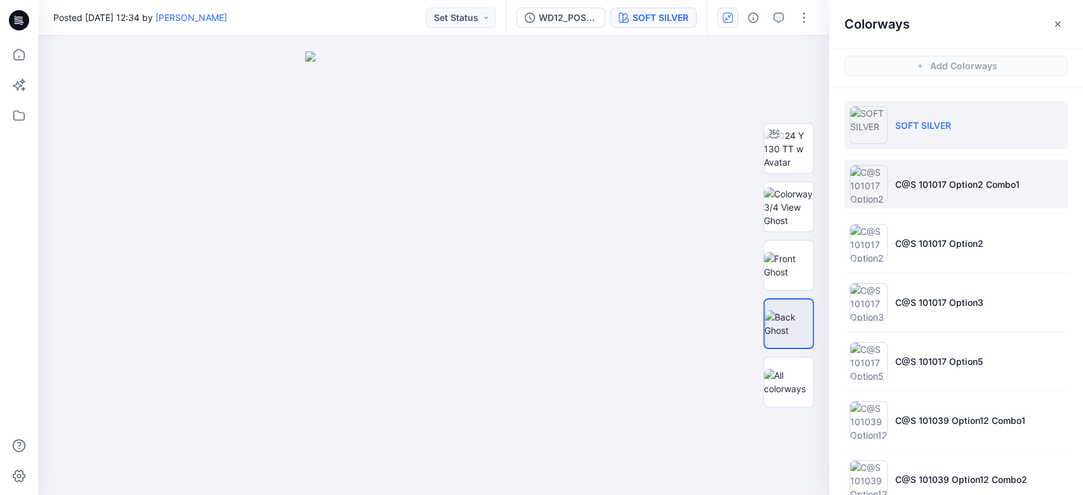
click at [957, 188] on p "C@S 101017 Option2 Combo1" at bounding box center [957, 184] width 124 height 13
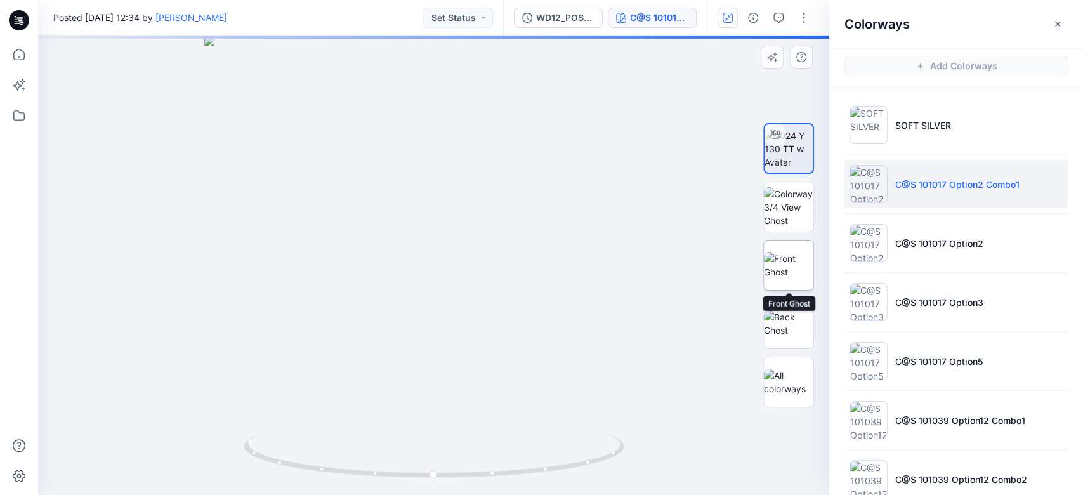
click at [795, 260] on img at bounding box center [789, 265] width 50 height 27
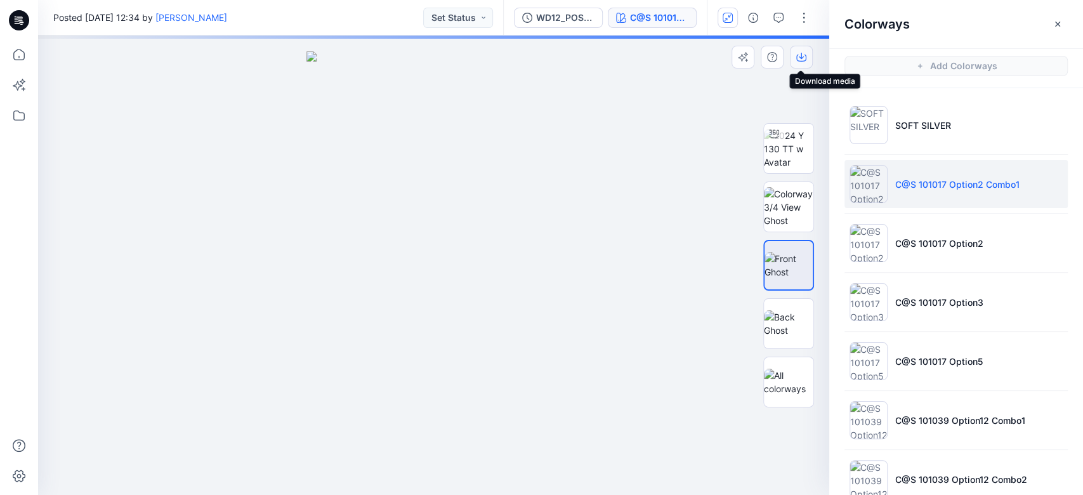
click at [803, 56] on icon "button" at bounding box center [801, 56] width 5 height 6
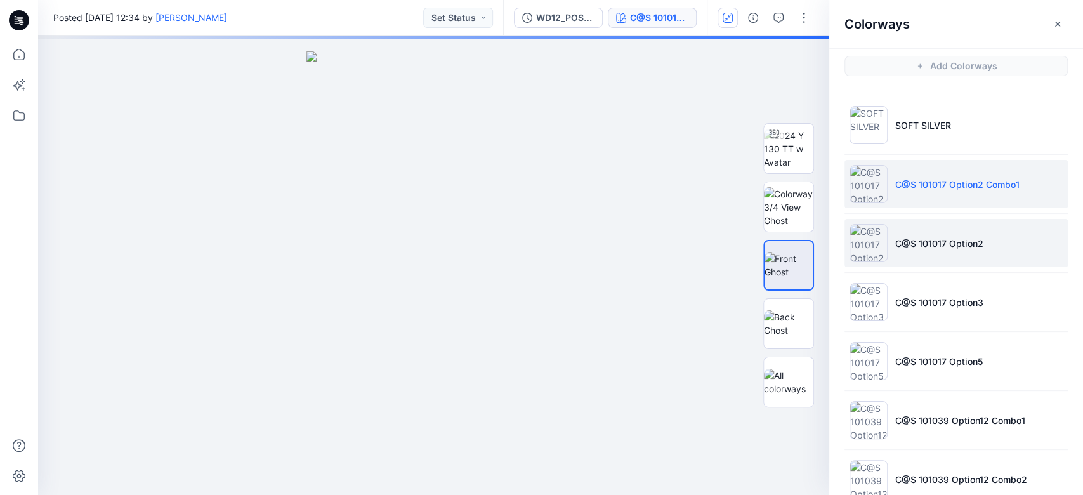
click at [922, 253] on li "C@S 101017 Option2" at bounding box center [956, 243] width 223 height 48
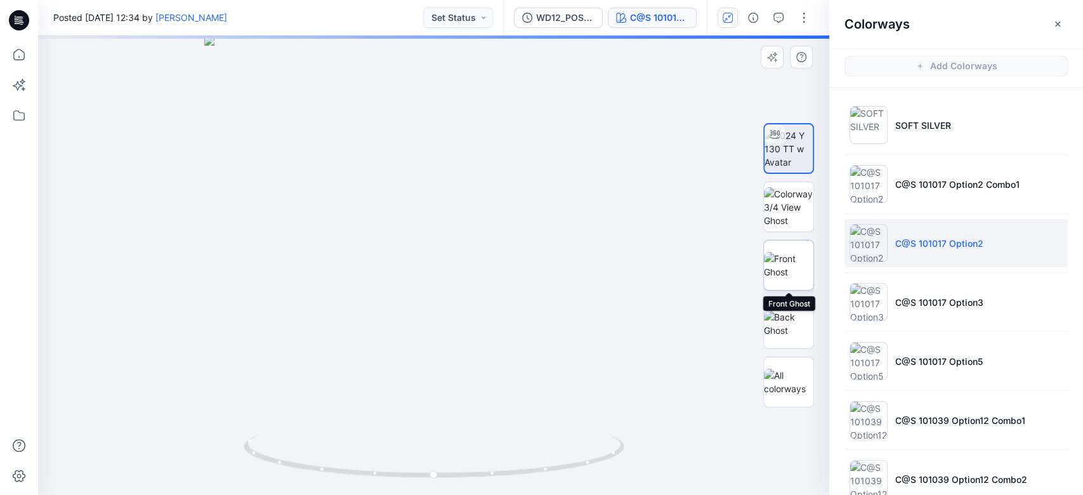
click at [788, 269] on img at bounding box center [789, 265] width 50 height 27
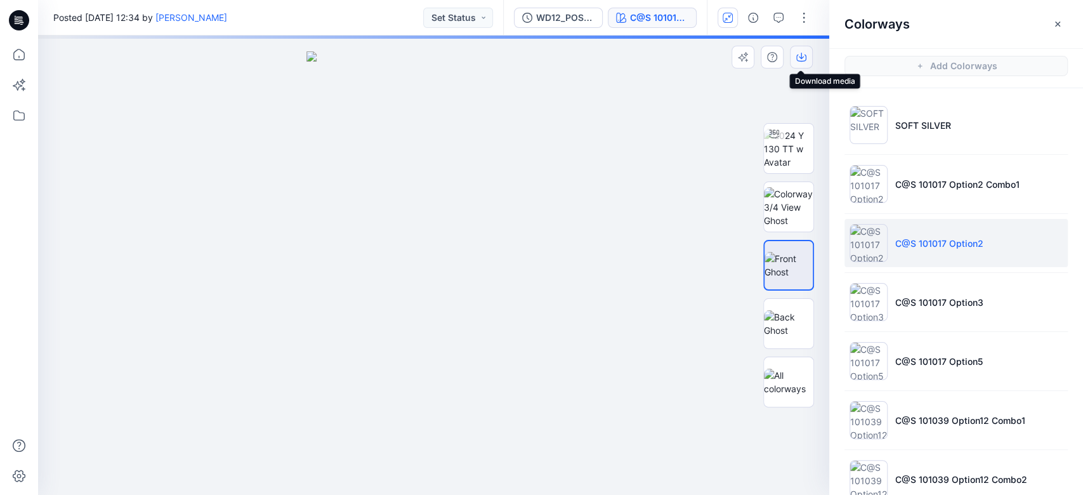
click at [805, 58] on icon "button" at bounding box center [801, 57] width 10 height 10
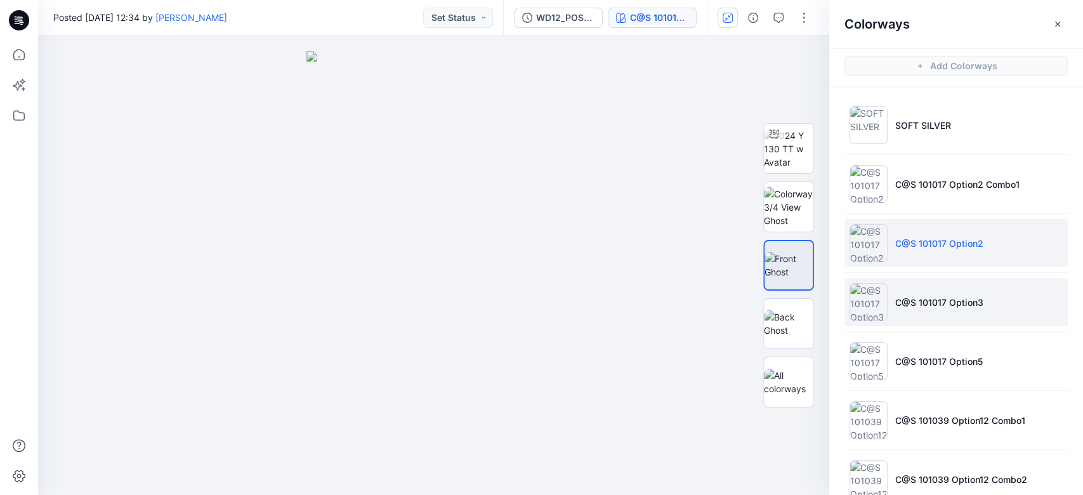
click at [914, 289] on li "C@S 101017 Option3" at bounding box center [956, 302] width 223 height 48
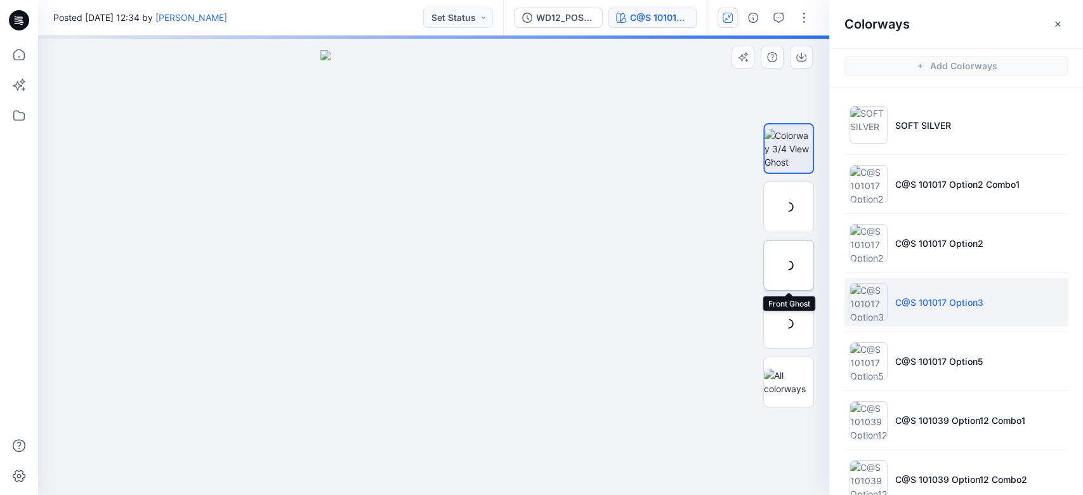
click at [796, 261] on div at bounding box center [788, 265] width 51 height 51
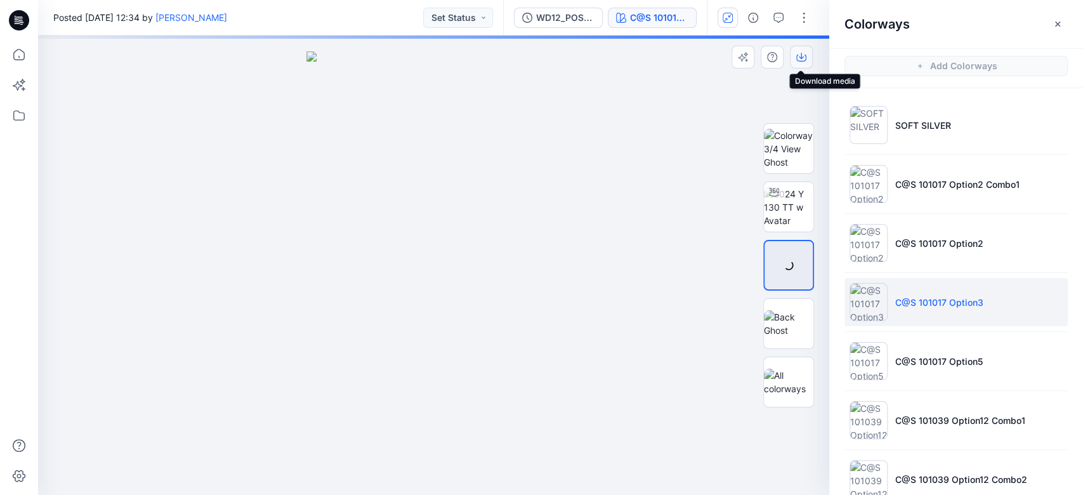
click at [806, 52] on icon "button" at bounding box center [801, 57] width 10 height 10
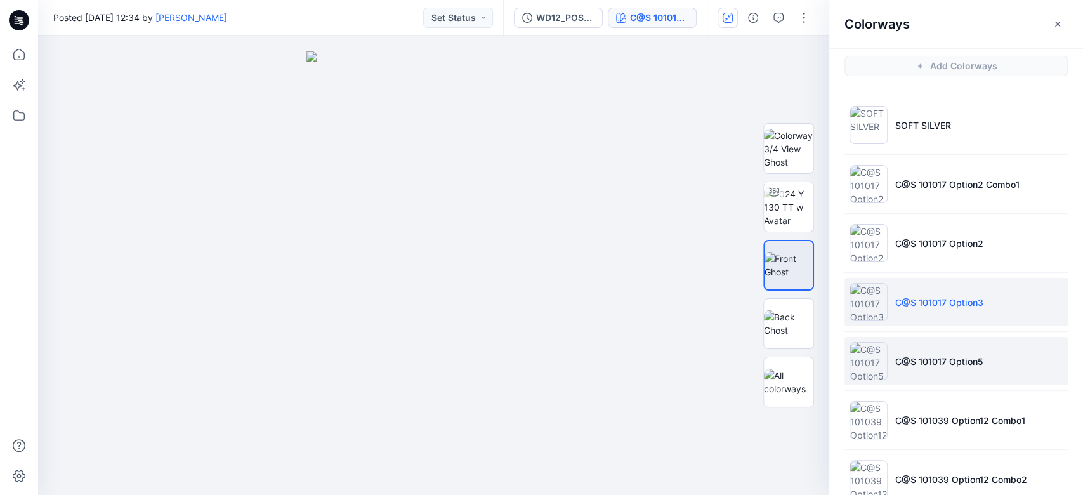
click at [927, 350] on li "C@S 101017 Option5" at bounding box center [956, 361] width 223 height 48
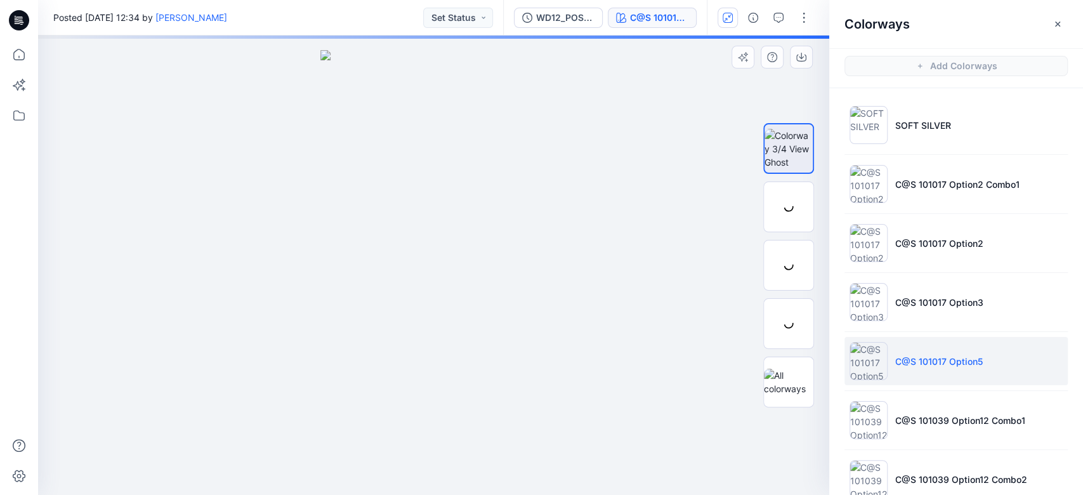
click at [677, 258] on div at bounding box center [433, 265] width 791 height 459
click at [780, 274] on img at bounding box center [789, 265] width 50 height 27
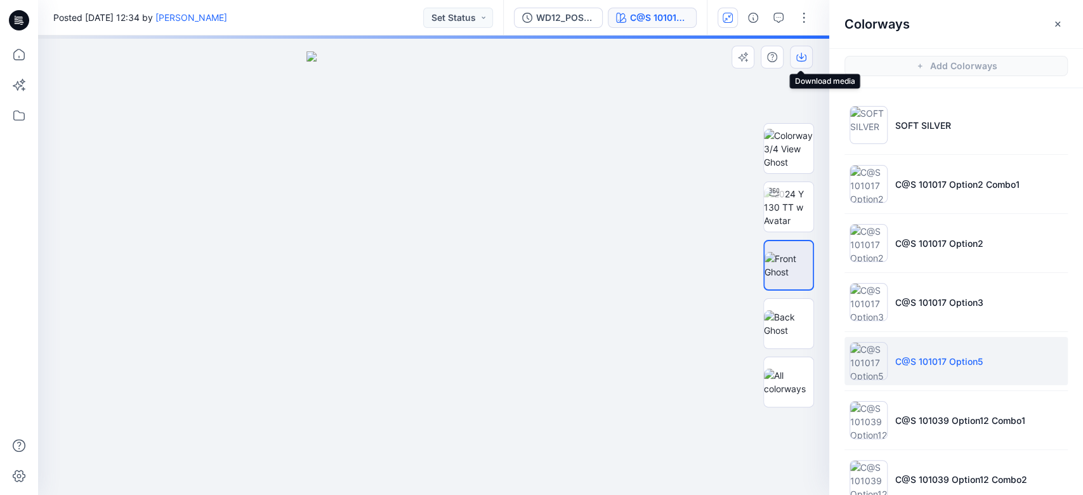
click at [798, 59] on icon "button" at bounding box center [801, 57] width 10 height 10
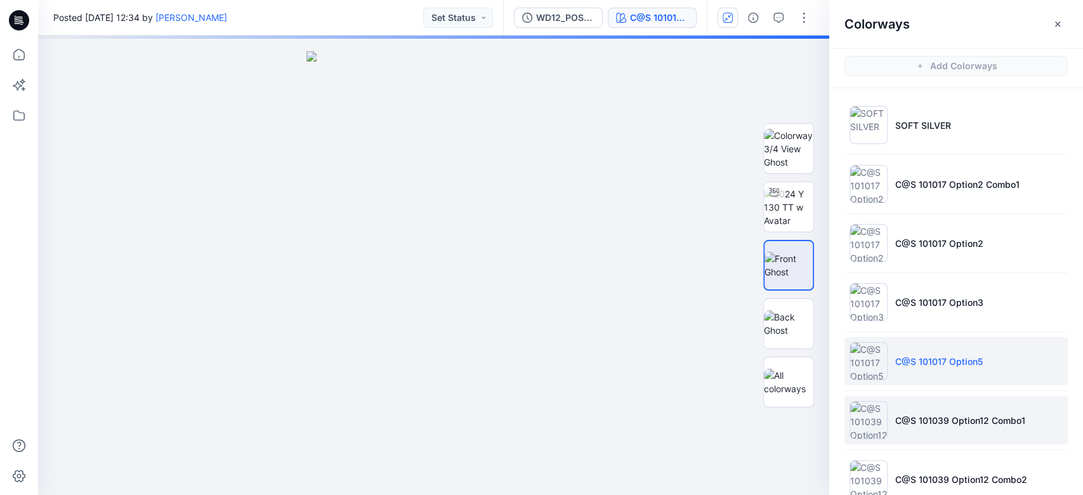
click at [907, 418] on p "C@S 101039 Option12 Combo1" at bounding box center [960, 420] width 130 height 13
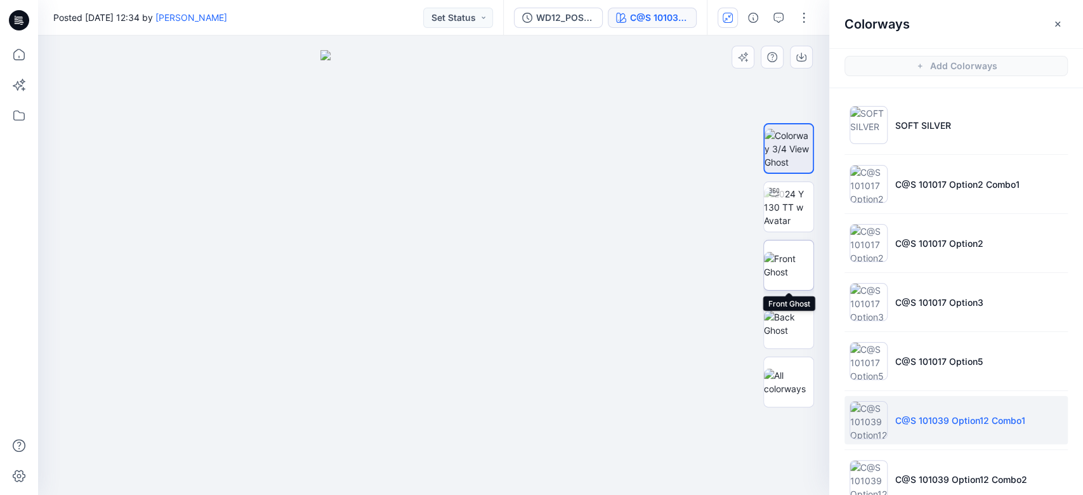
click at [791, 267] on img at bounding box center [789, 265] width 50 height 27
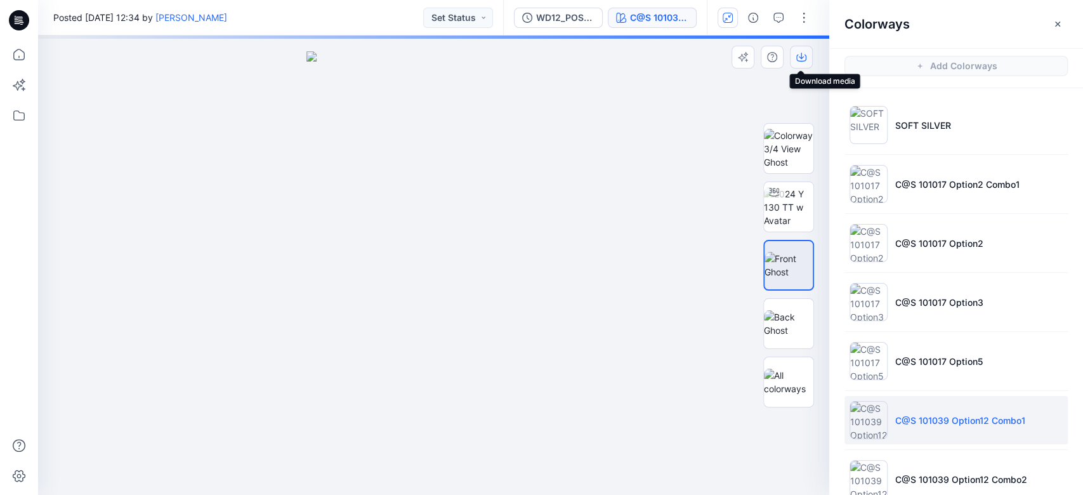
click at [799, 56] on icon "button" at bounding box center [801, 56] width 5 height 6
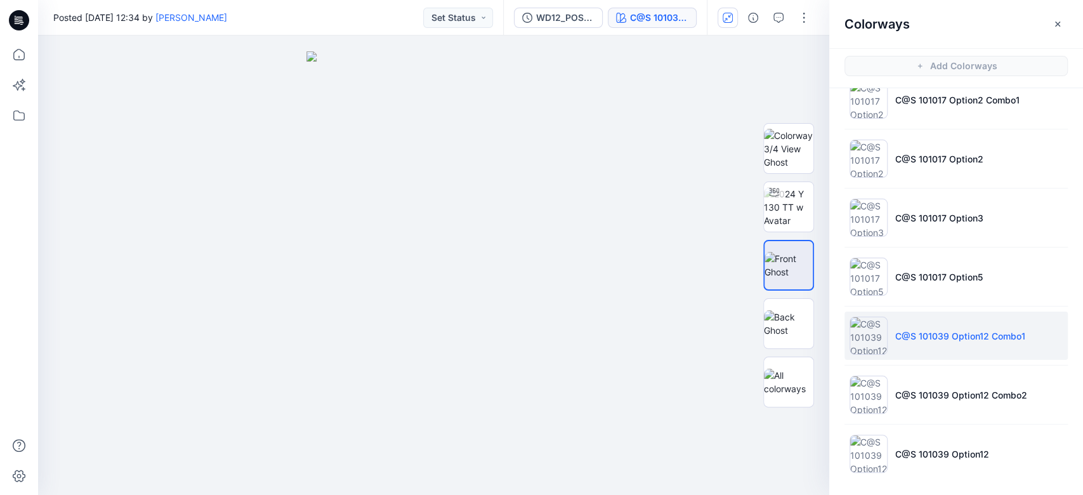
scroll to position [85, 0]
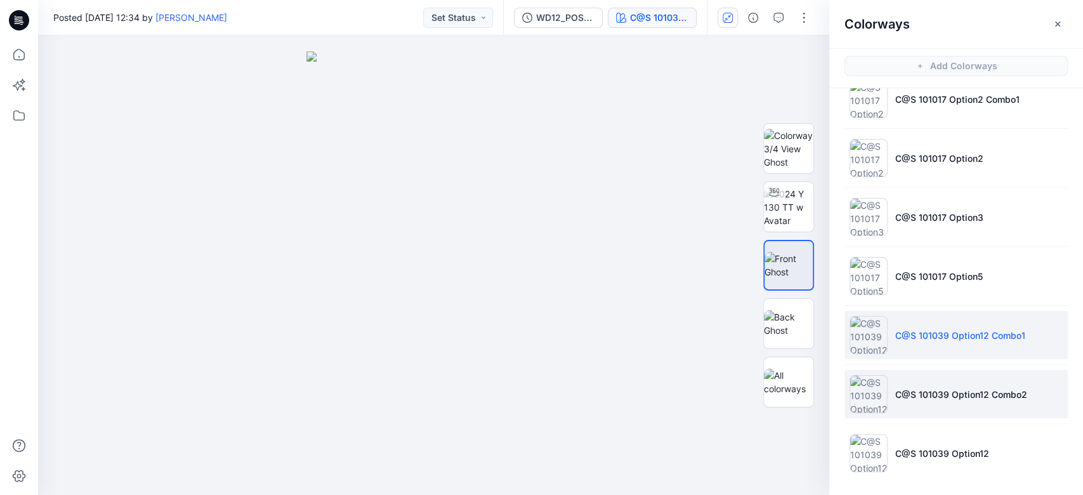
click at [924, 390] on p "C@S 101039 Option12 Combo2" at bounding box center [961, 394] width 132 height 13
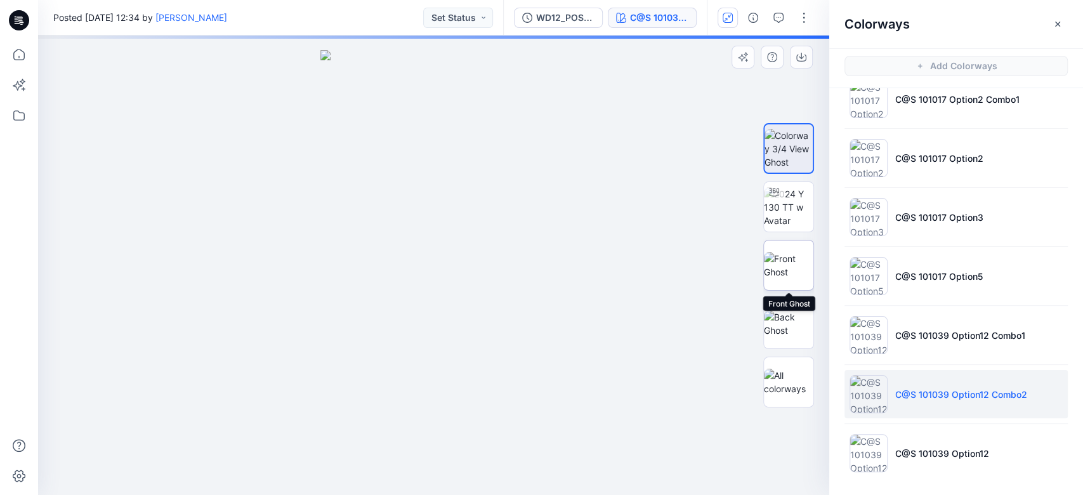
drag, startPoint x: 796, startPoint y: 257, endPoint x: 790, endPoint y: 263, distance: 8.5
click at [796, 258] on img at bounding box center [789, 265] width 50 height 27
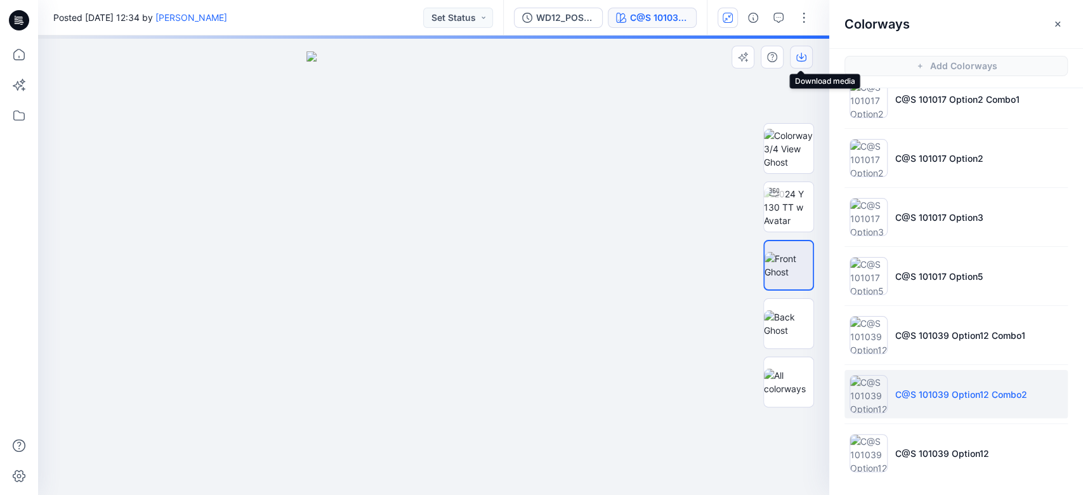
click at [802, 58] on icon "button" at bounding box center [801, 56] width 5 height 6
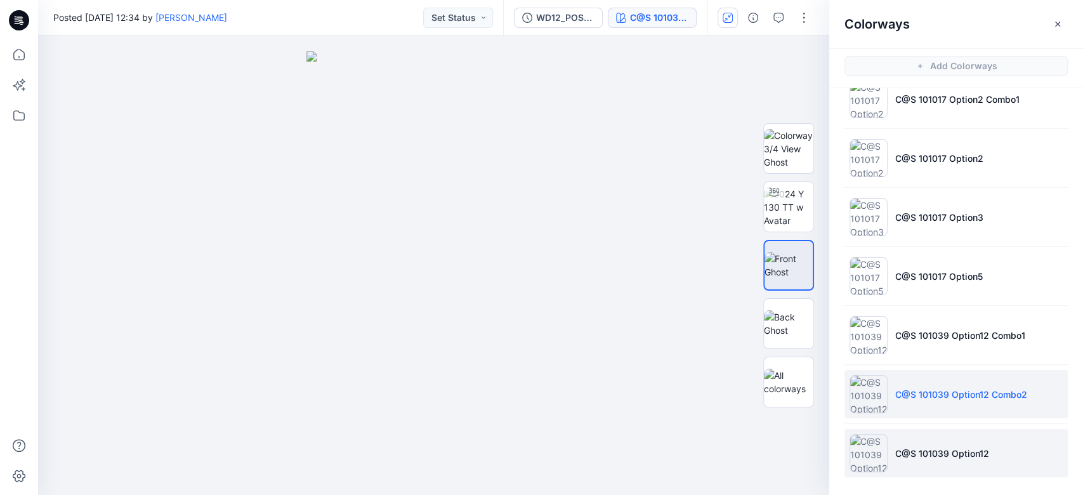
click at [934, 440] on li "C@S 101039 Option12" at bounding box center [956, 453] width 223 height 48
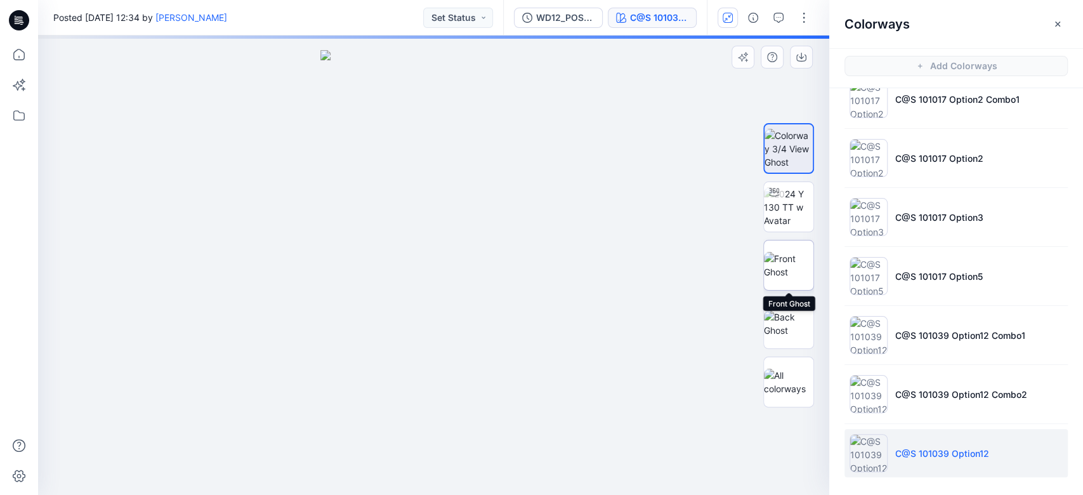
click at [795, 256] on img at bounding box center [789, 265] width 50 height 27
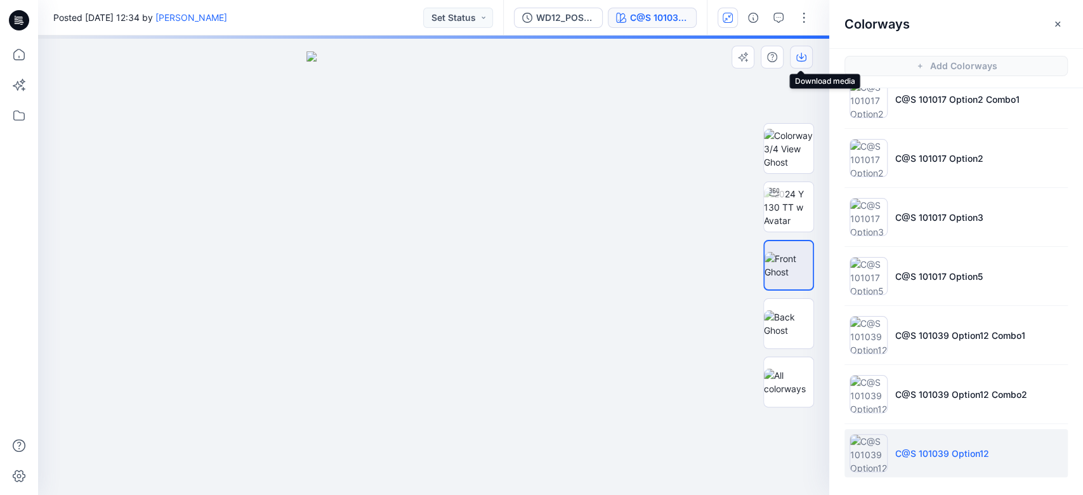
click at [803, 58] on icon "button" at bounding box center [801, 57] width 10 height 10
